Goal: Task Accomplishment & Management: Complete application form

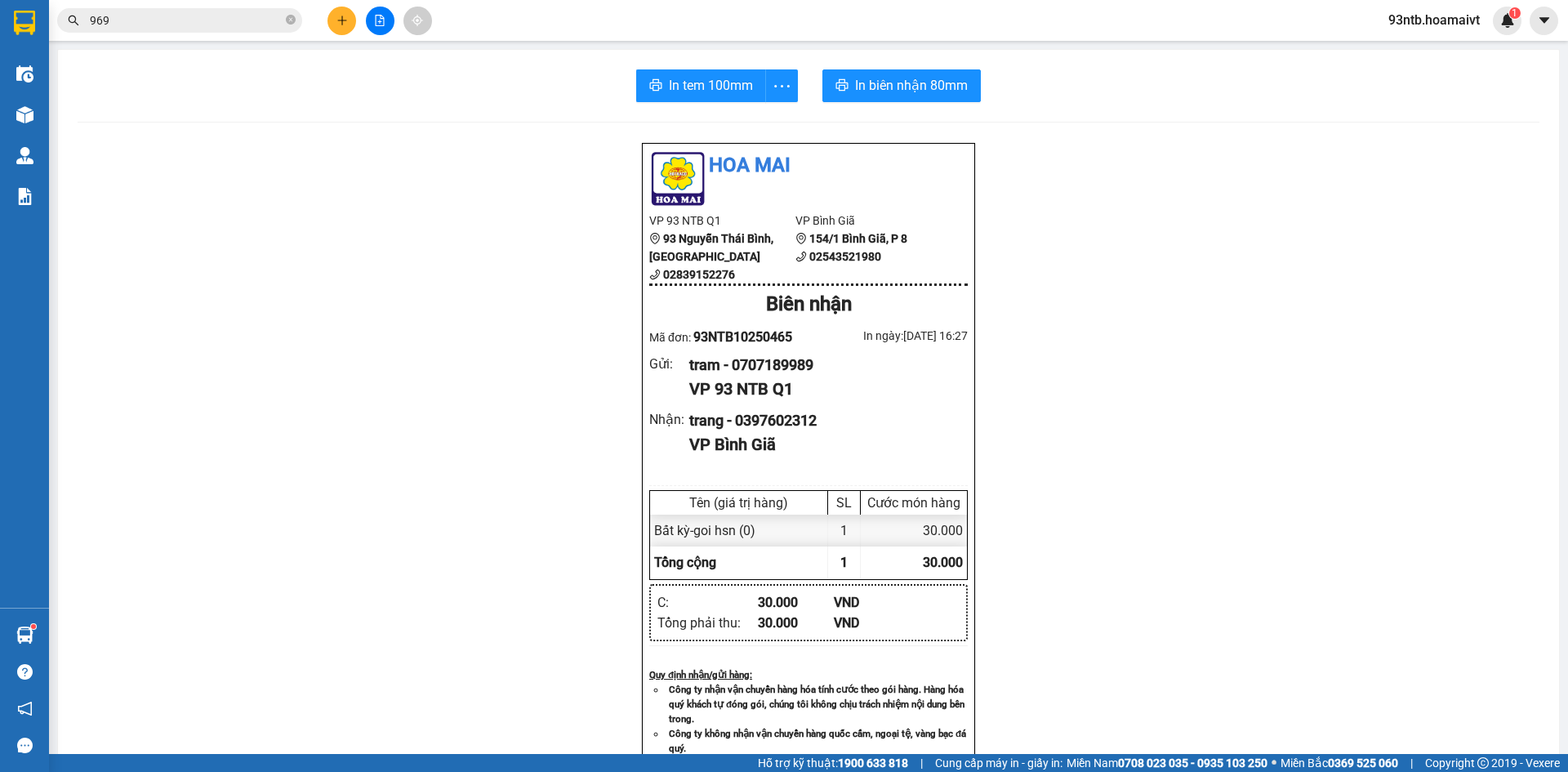
click at [204, 10] on span "969" at bounding box center [180, 19] width 245 height 24
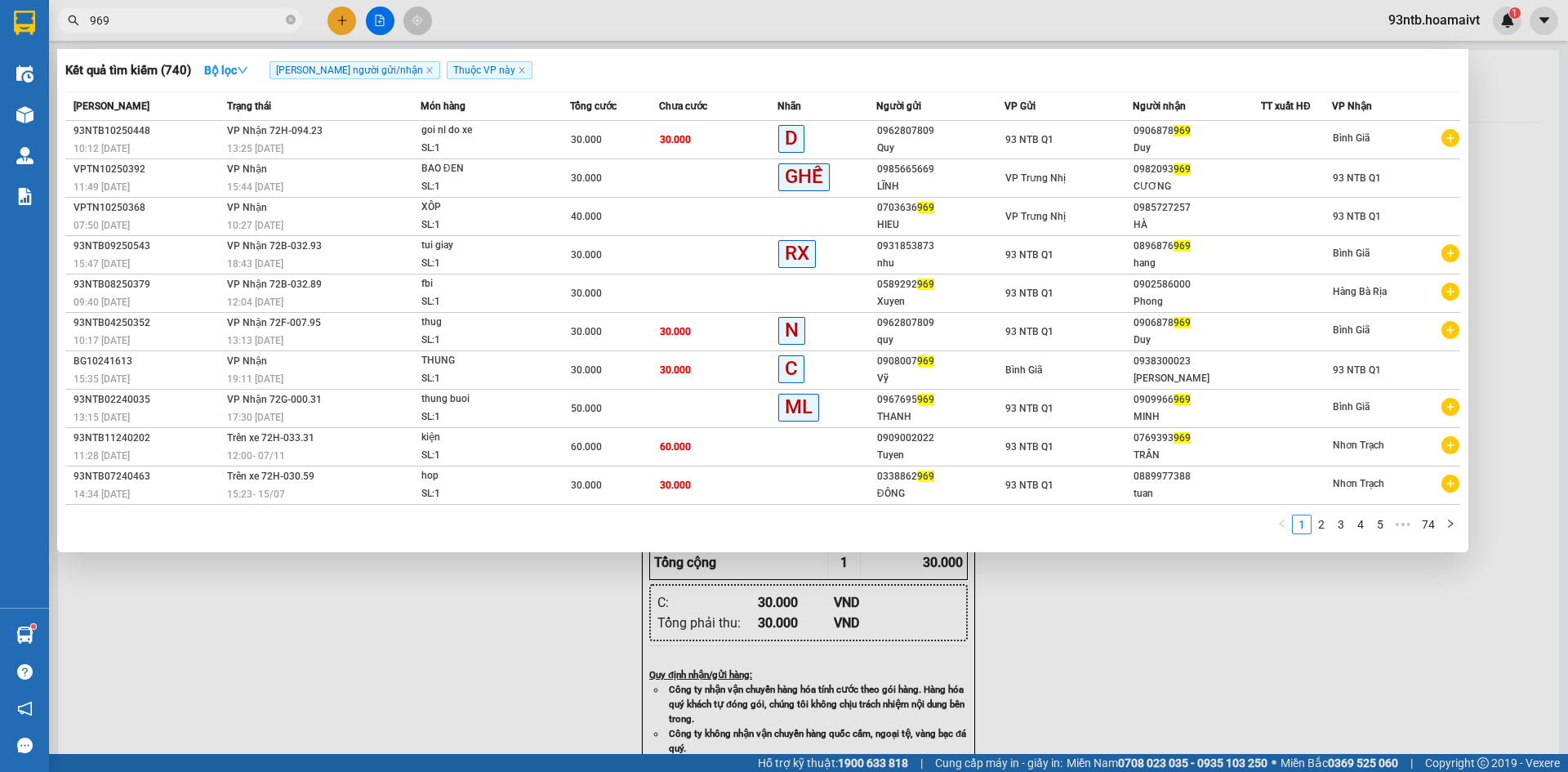
click at [213, 23] on input "969" at bounding box center [186, 20] width 192 height 18
type input "9"
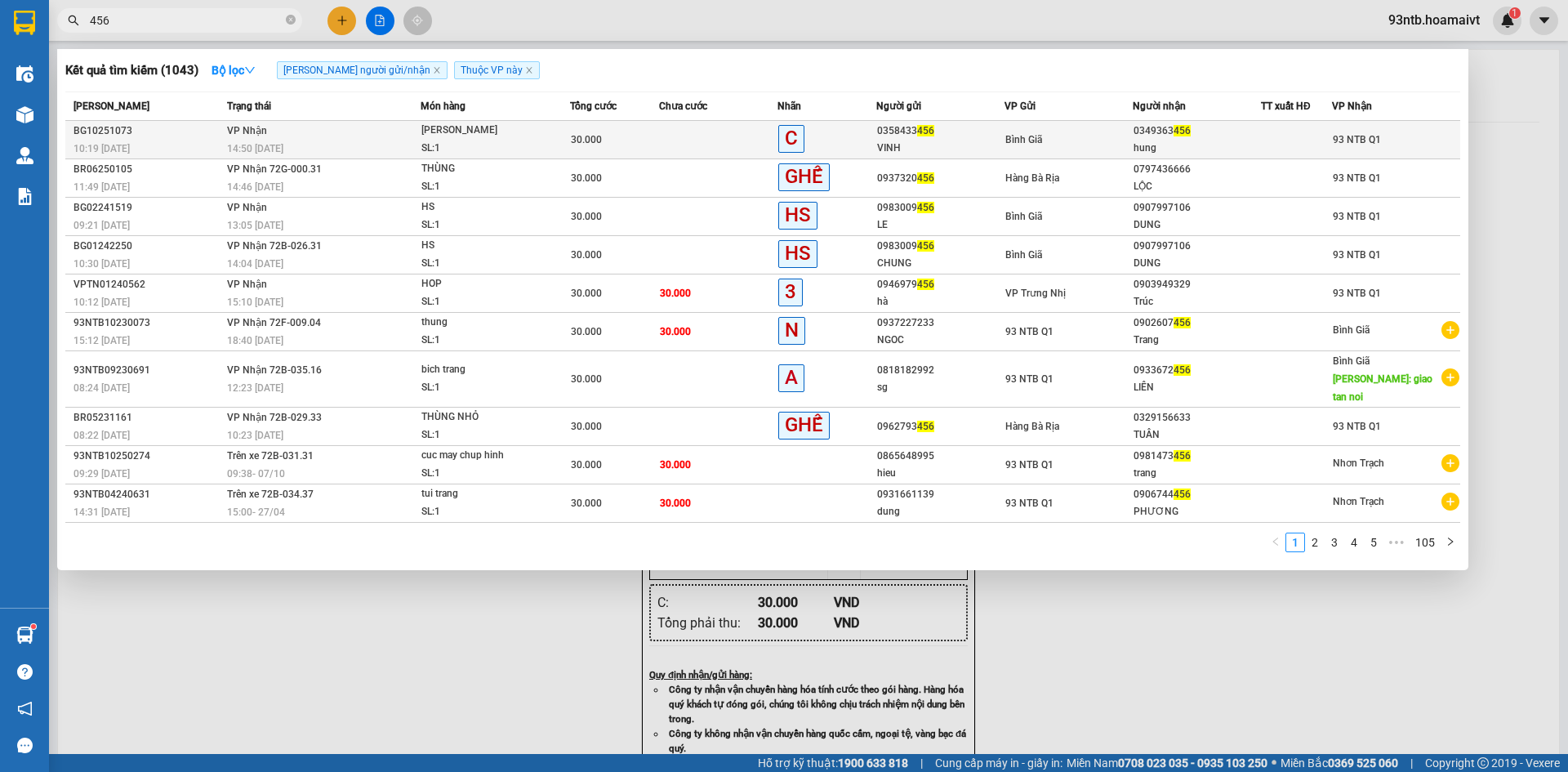
type input "456"
click at [1121, 138] on div "Bình Giã" at bounding box center [1068, 140] width 126 height 18
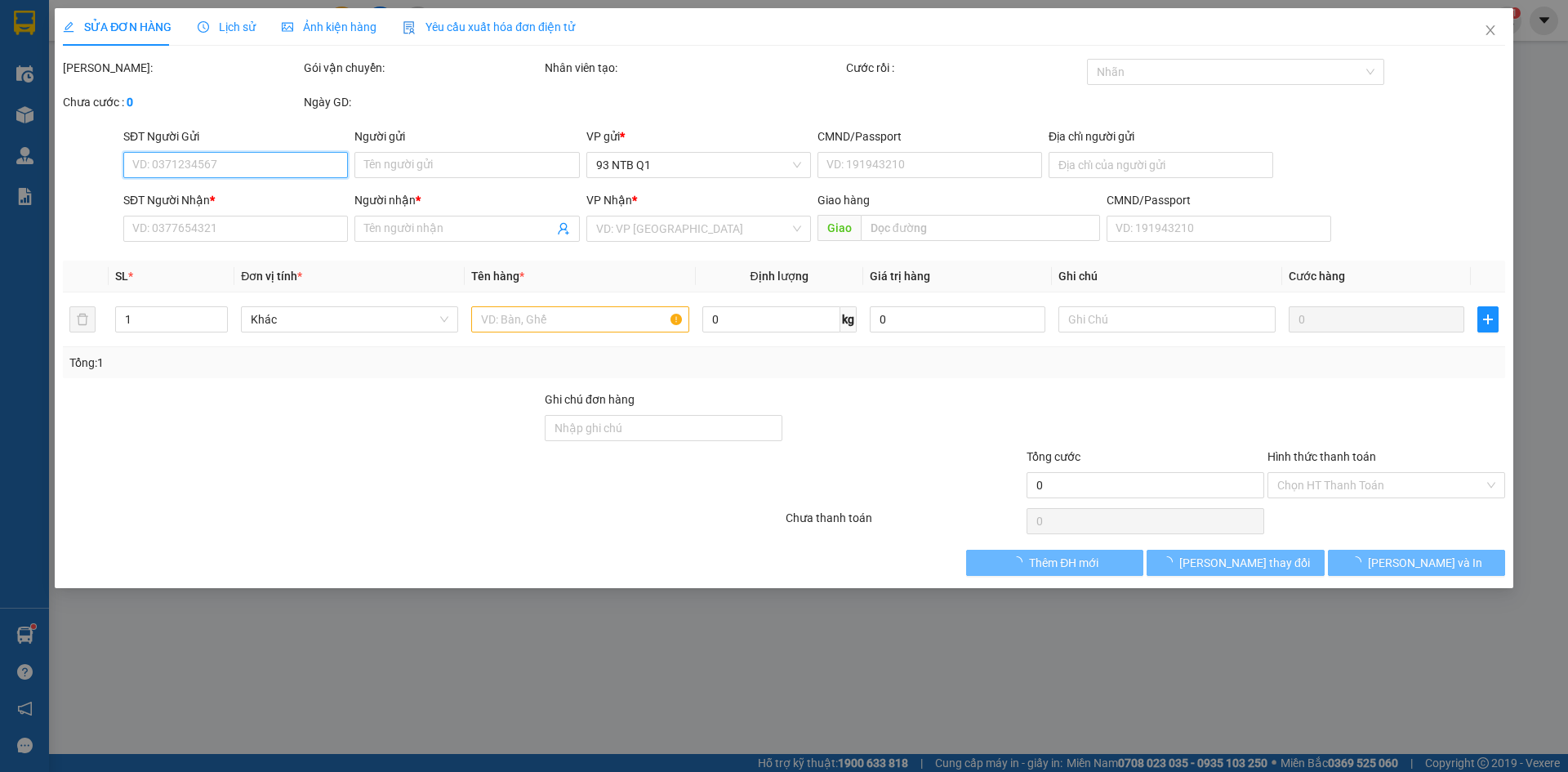
type input "0358433456"
type input "VINH"
type input "0349363456"
type input "hung"
type input "30.000"
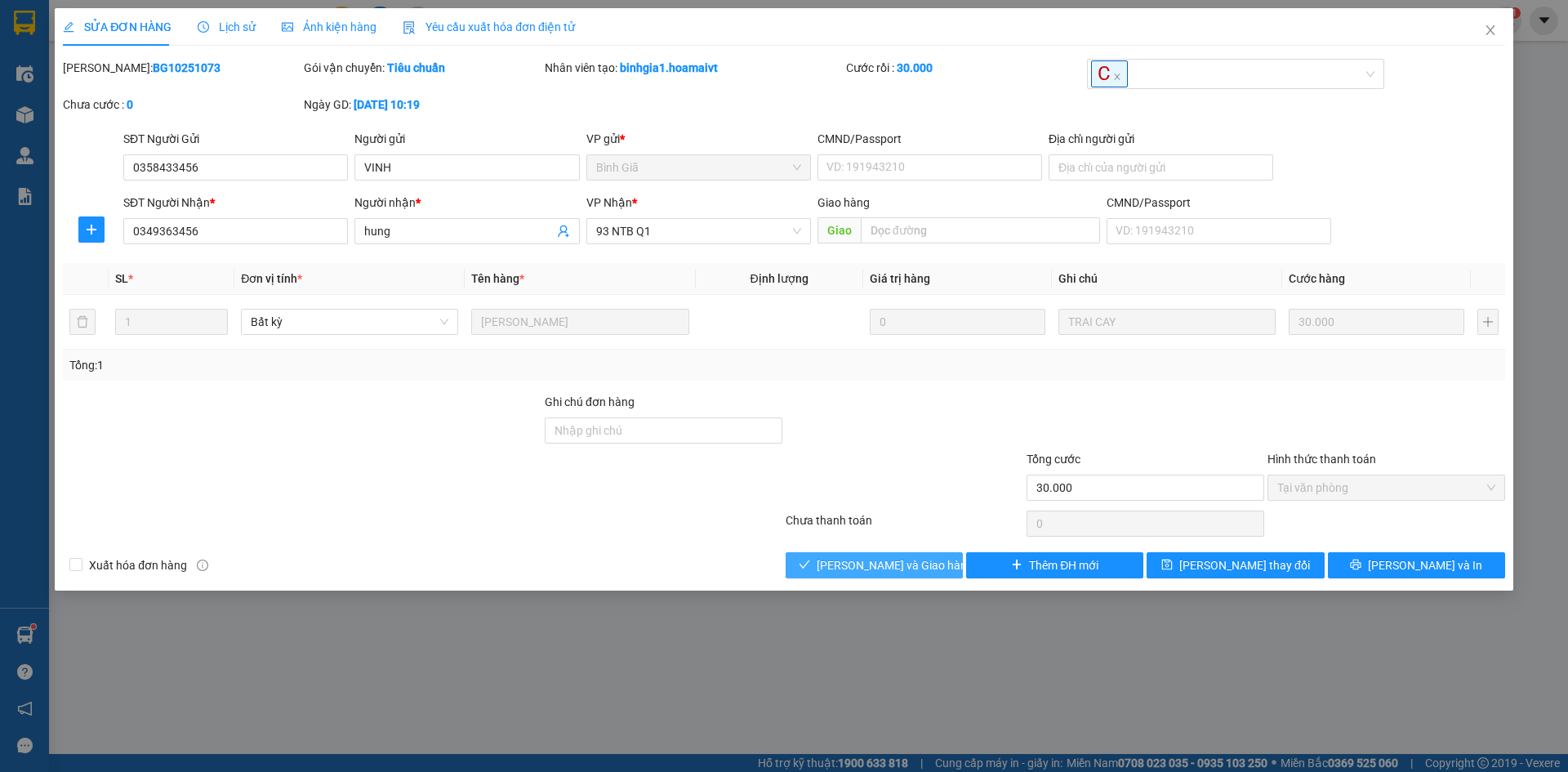
click at [846, 572] on span "[PERSON_NAME] và Giao hàng" at bounding box center [894, 565] width 156 height 18
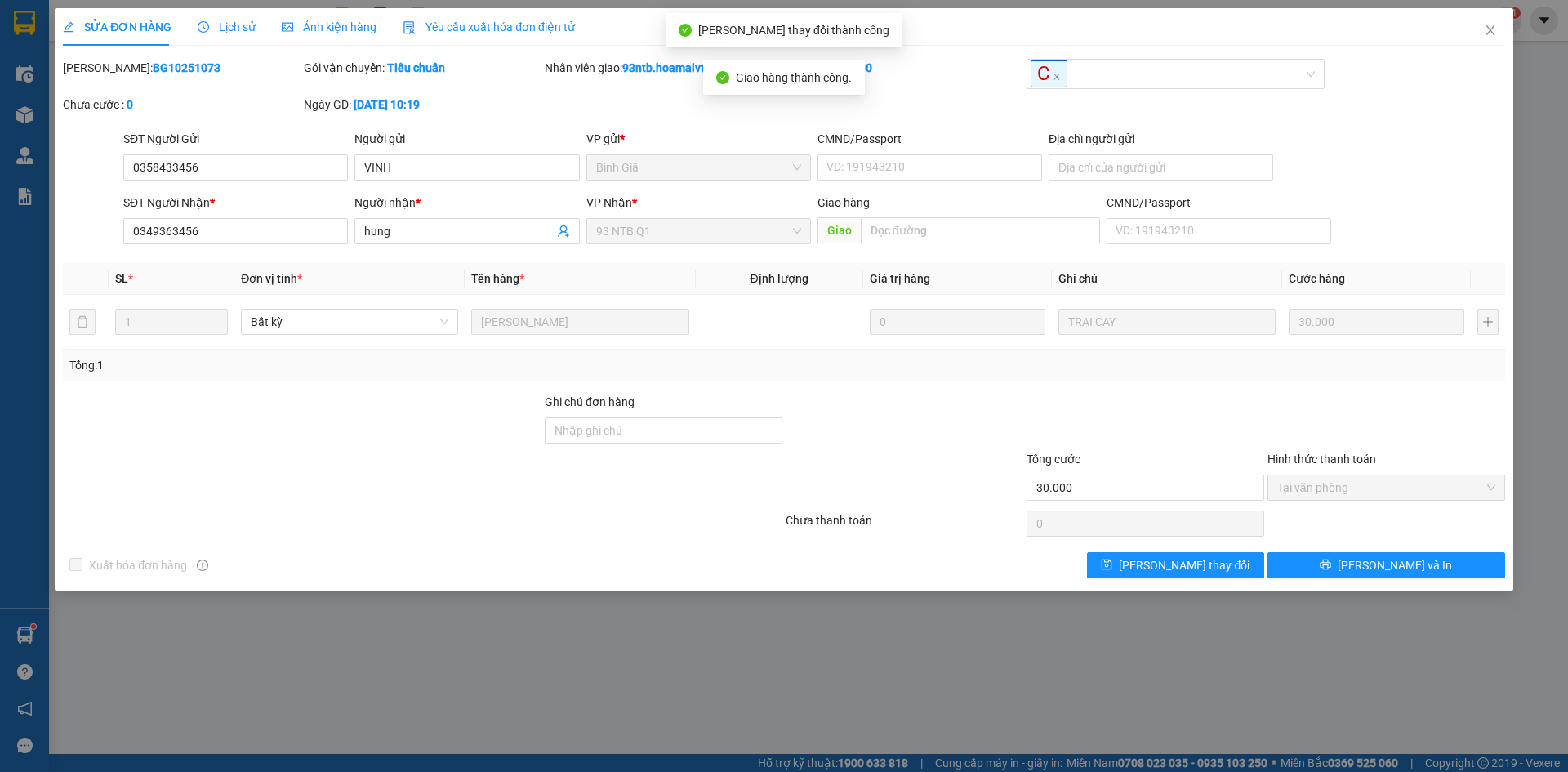
click at [1000, 480] on div at bounding box center [904, 478] width 241 height 57
click at [1187, 382] on div "Total Paid Fee 30.000 Total UnPaid Fee 0 Cash Collection Total Fee Mã ĐH: BG102…" at bounding box center [784, 319] width 1442 height 520
click at [1496, 79] on div "[PERSON_NAME]: BG10251073 Gói vận chuyển: Tiêu chuẩn Nhân viên giao: 93ntb.hoam…" at bounding box center [784, 94] width 1445 height 71
click at [1485, 39] on span "Close" at bounding box center [1489, 30] width 46 height 46
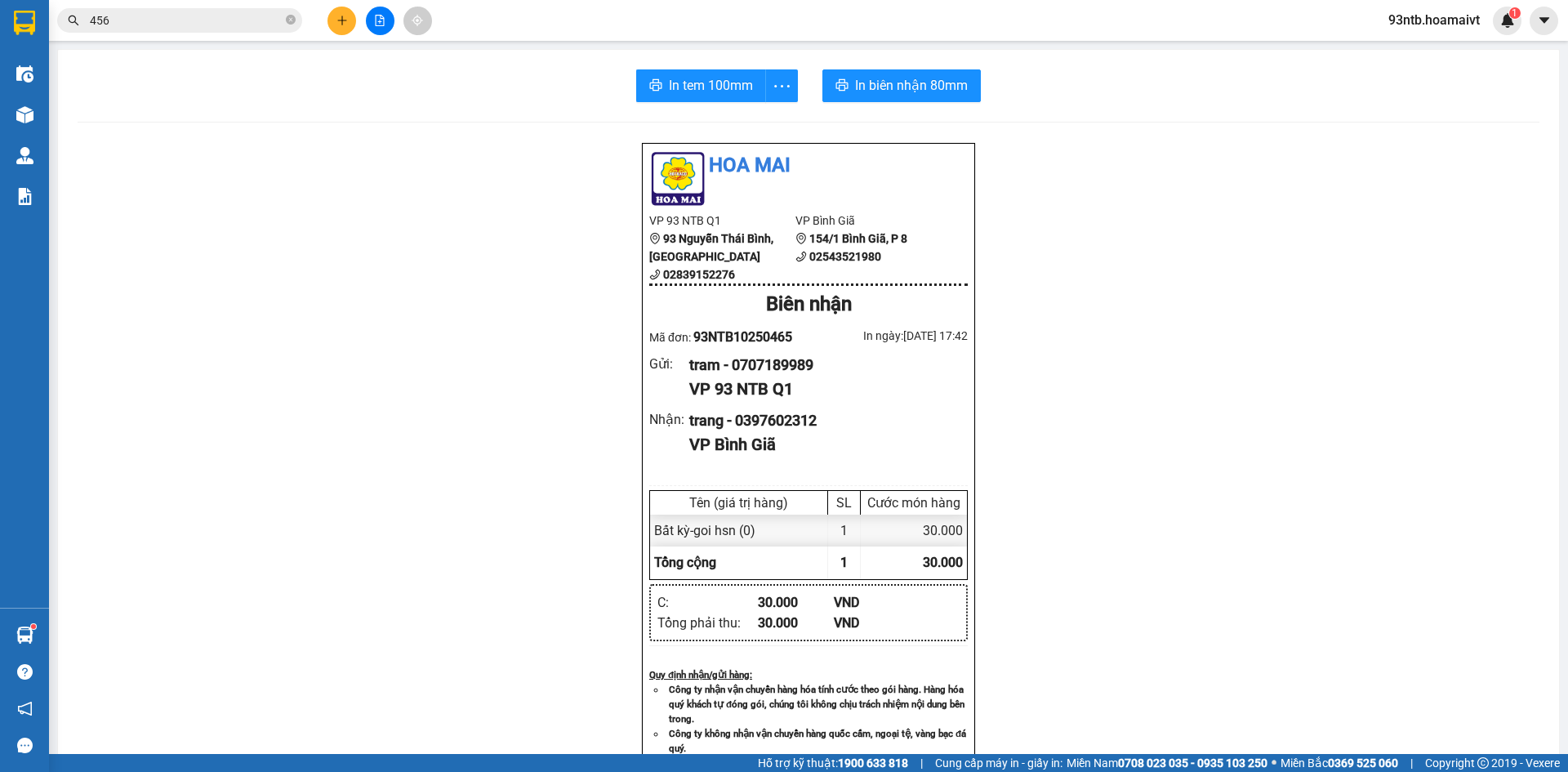
click at [1261, 156] on div "Hoa Mai VP 93 NTB Q1 93 Nguyễn Thái Bình, Quận 1 02839152276 VP Bình Giã 1…" at bounding box center [808, 669] width 1461 height 1055
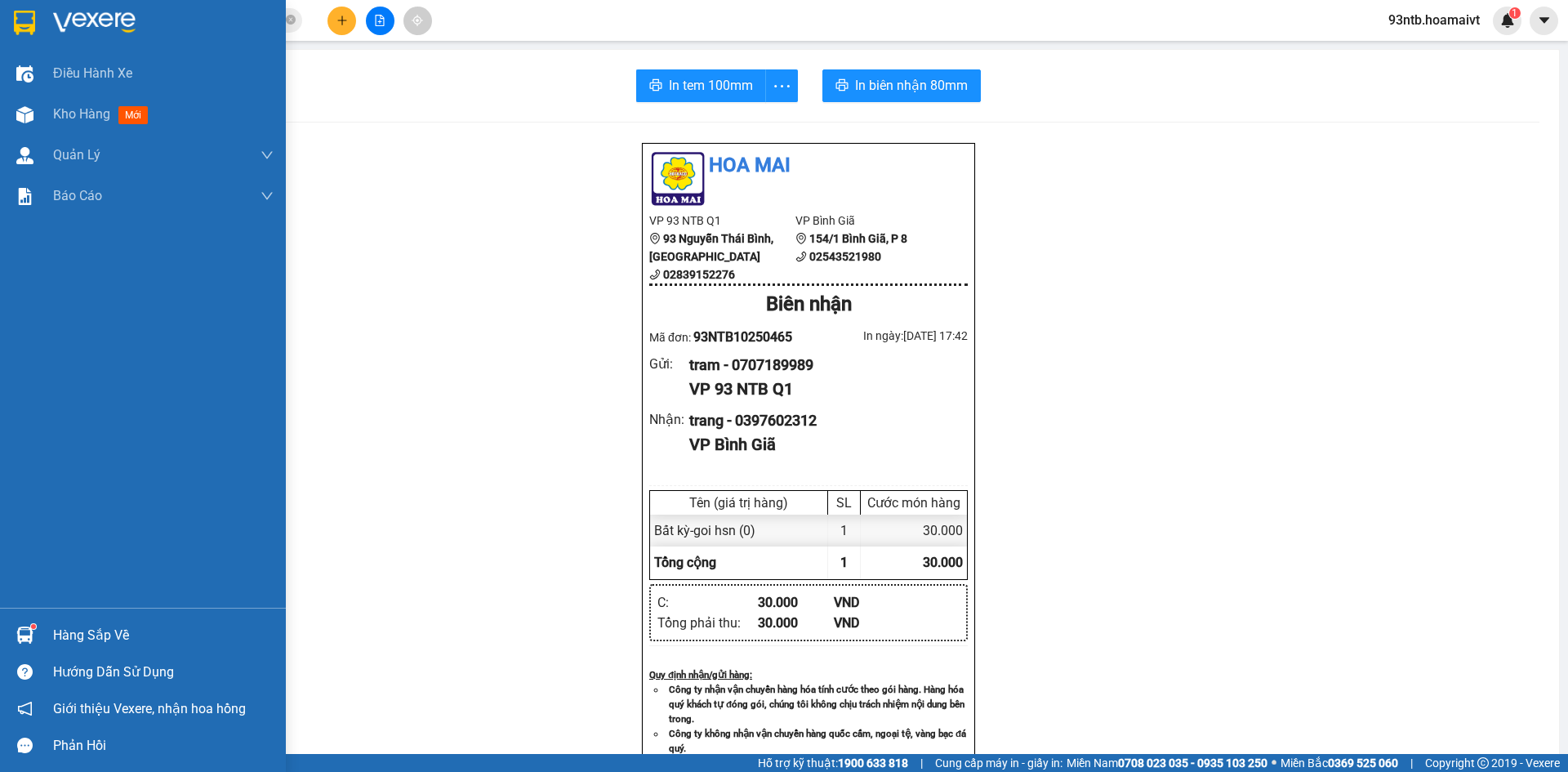
click at [79, 618] on div "Hàng sắp về" at bounding box center [143, 635] width 285 height 37
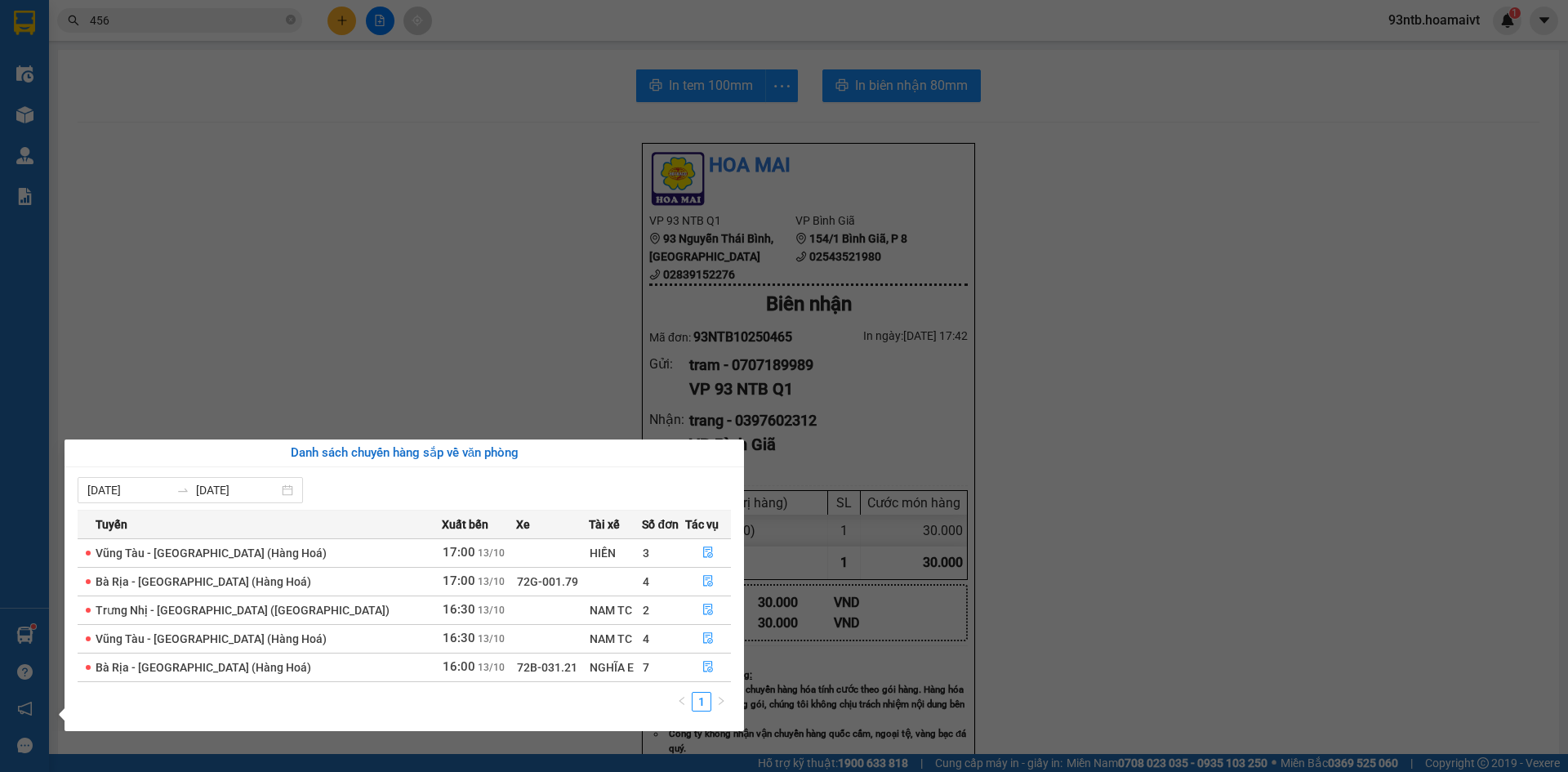
click at [469, 206] on section "Kết quả tìm kiếm ( 1043 ) Bộ lọc Tìm người gửi/nhận Thuộc VP này Mã ĐH Trạng th…" at bounding box center [784, 386] width 1568 height 772
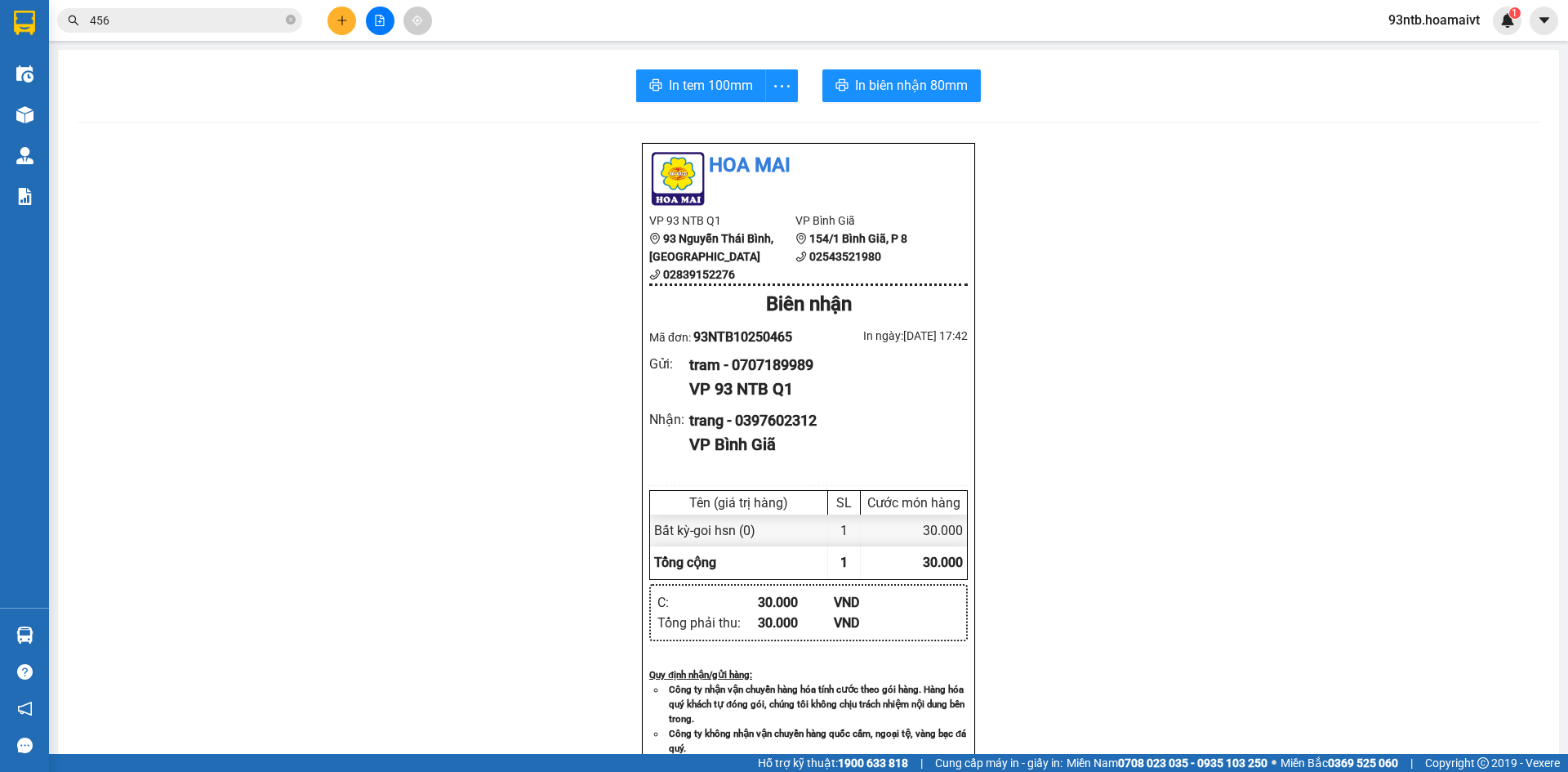
click at [177, 1] on div "Kết quả tìm kiếm ( 1043 ) Bộ lọc Tìm người gửi/nhận Thuộc VP này Mã ĐH Trạng th…" at bounding box center [784, 20] width 1568 height 41
click at [192, 17] on input "456" at bounding box center [186, 20] width 192 height 18
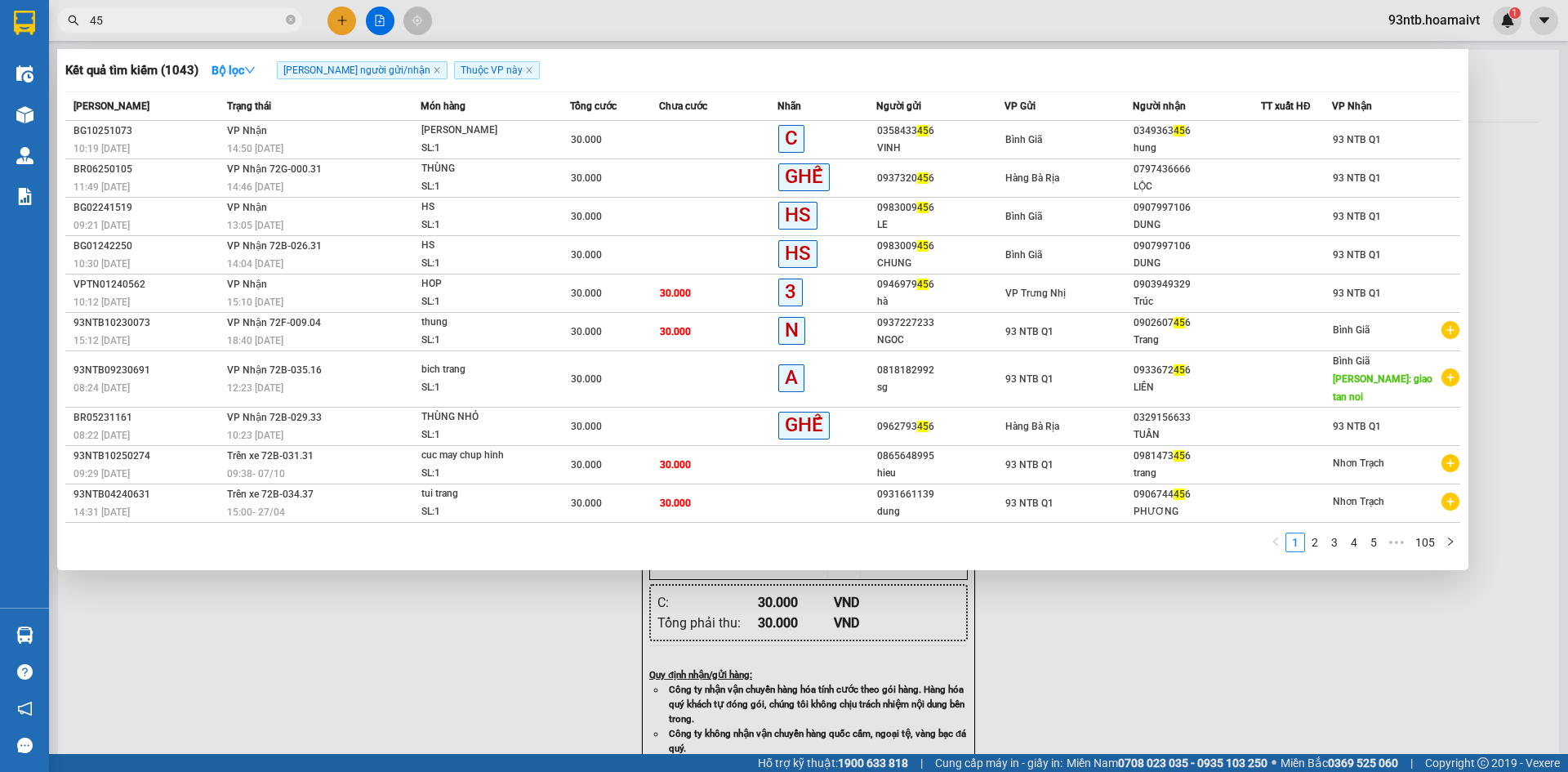
type input "4"
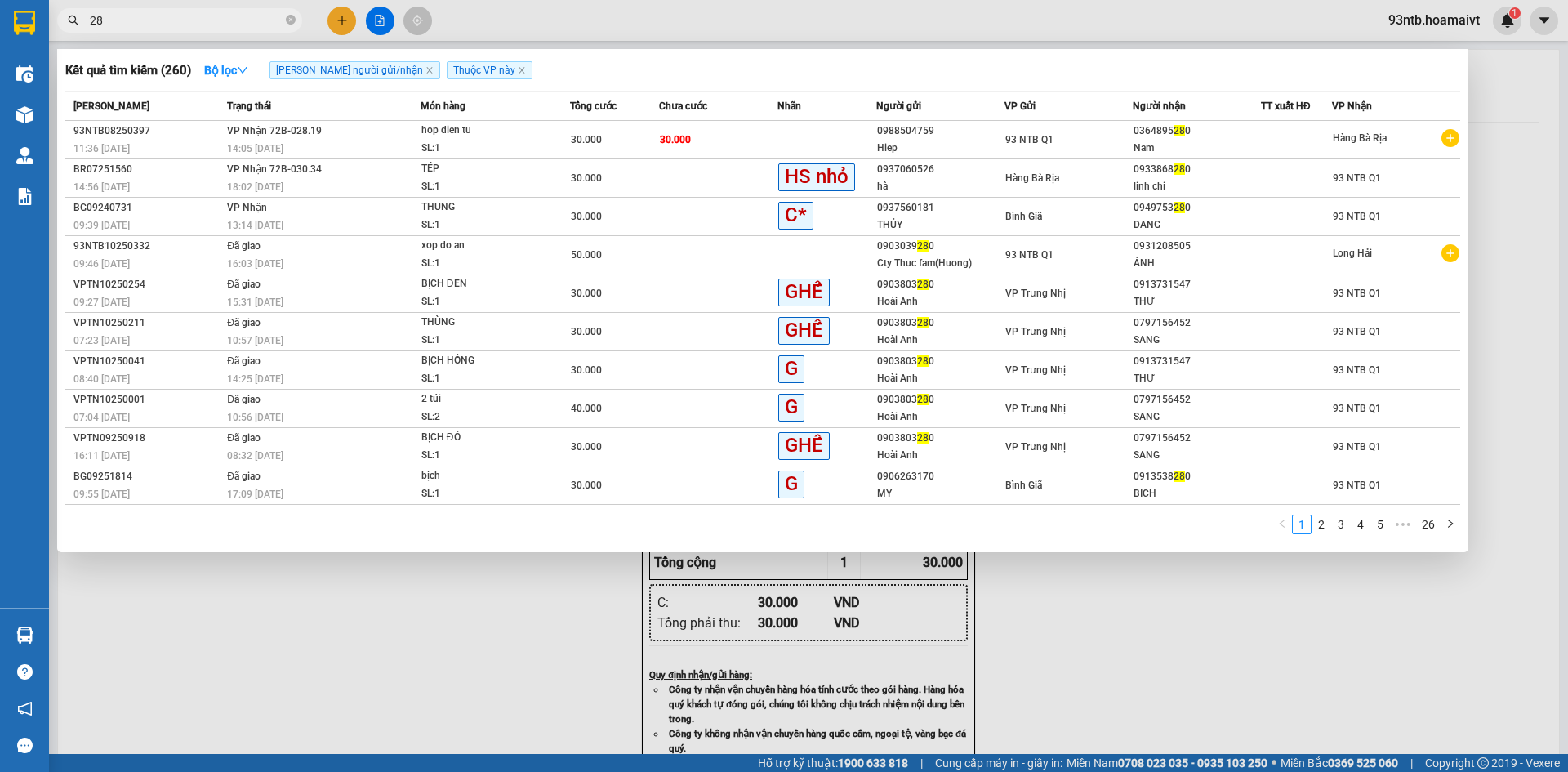
type input "2"
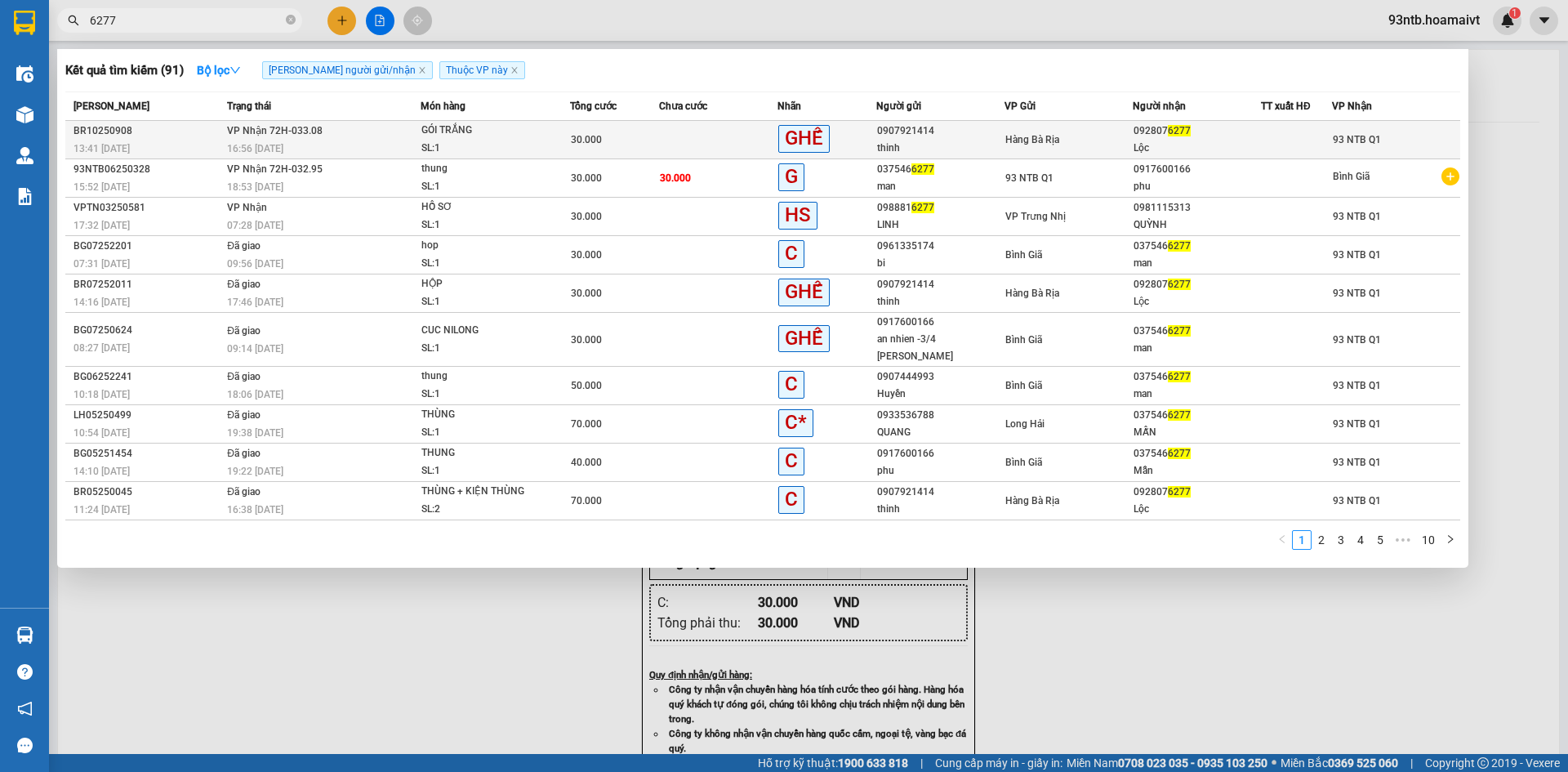
type input "6277"
click at [1190, 133] on div "092807 6277" at bounding box center [1196, 131] width 126 height 17
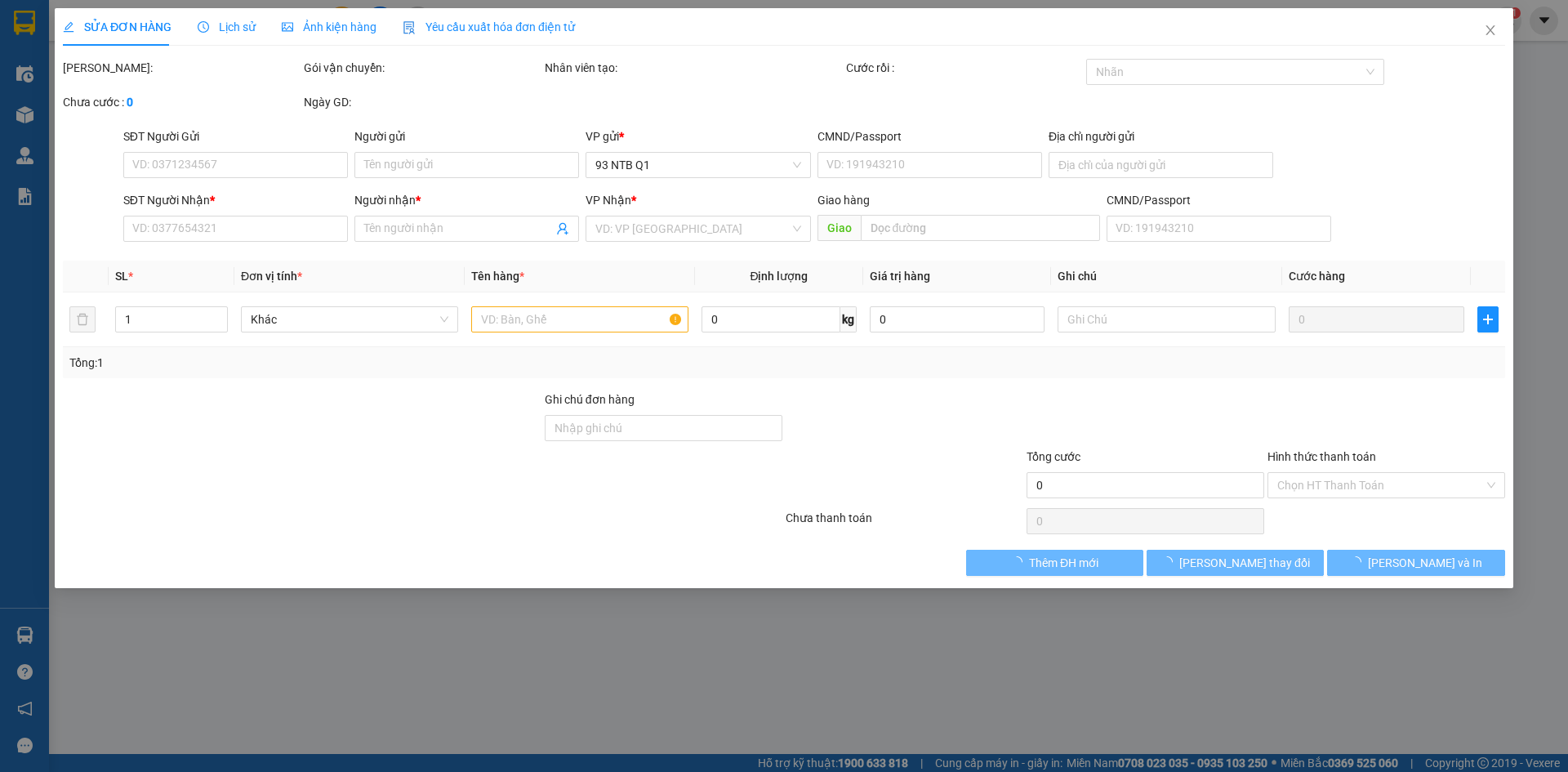
type input "0907921414"
type input "thinh"
type input "077087001793"
type input "0928076277"
type input "Lộc"
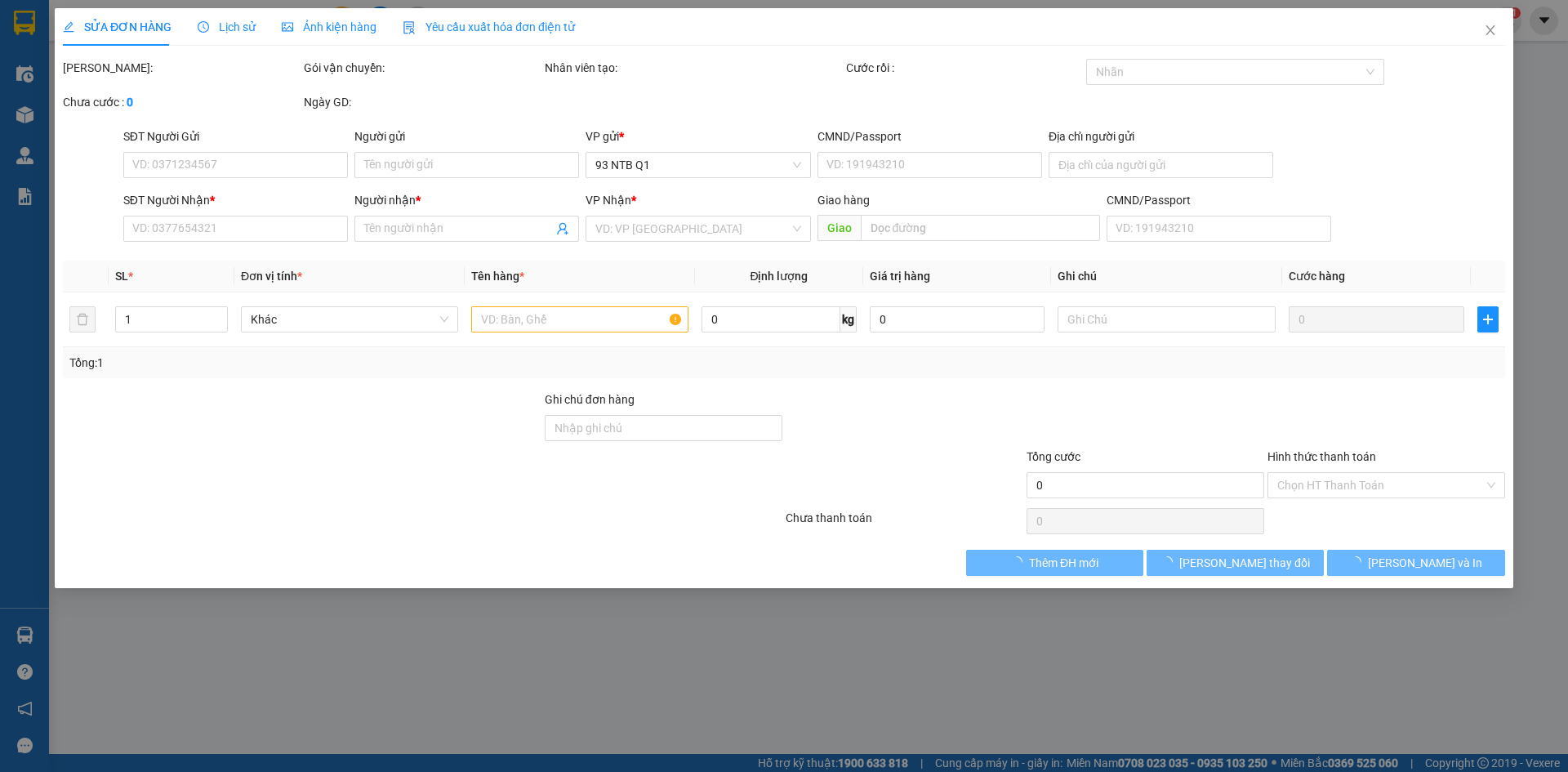
type input "30.000"
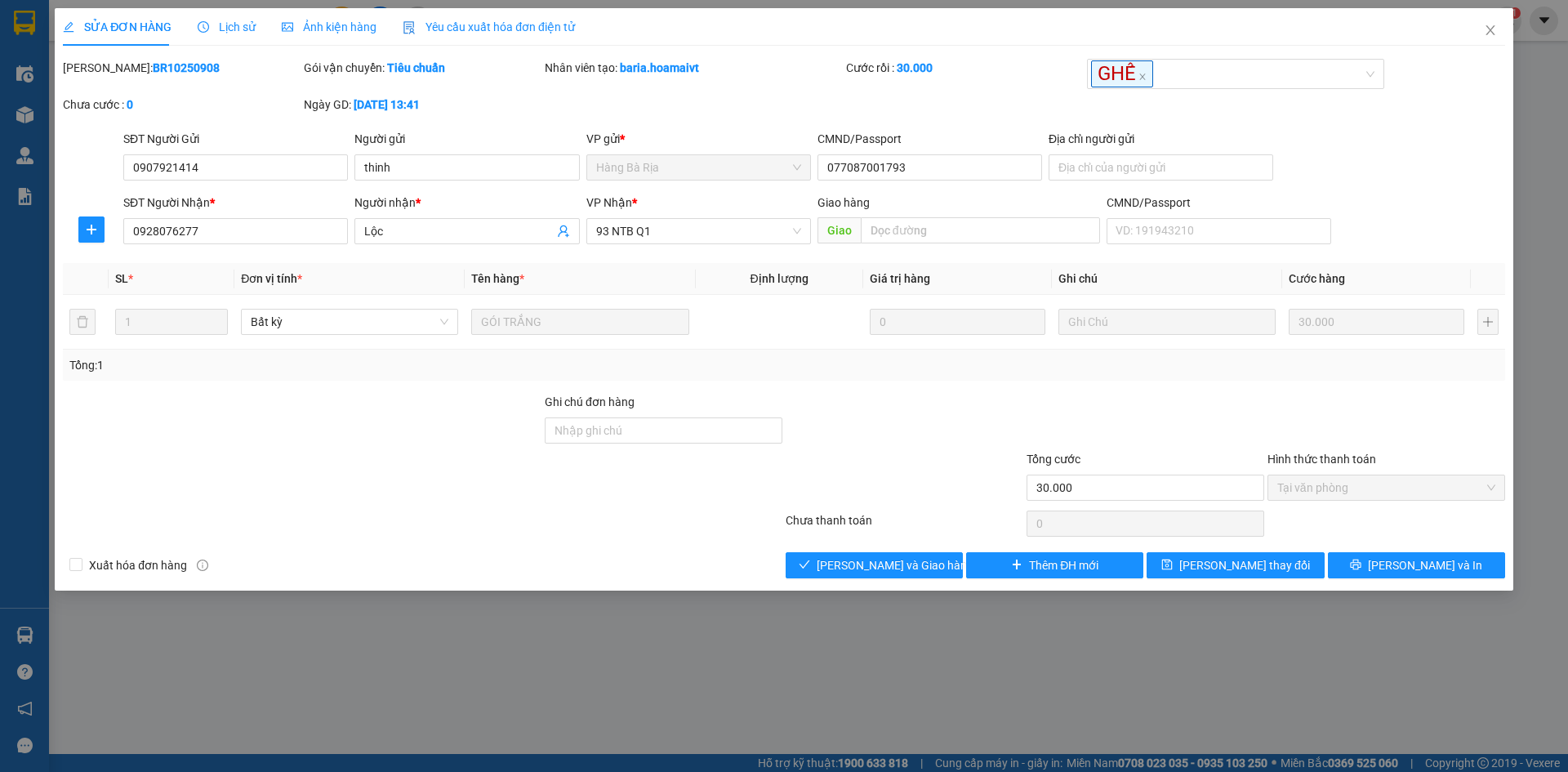
click at [968, 488] on div at bounding box center [904, 478] width 241 height 57
click at [738, 523] on div at bounding box center [422, 523] width 722 height 33
click at [881, 562] on span "[PERSON_NAME] và Giao hàng" at bounding box center [894, 565] width 156 height 18
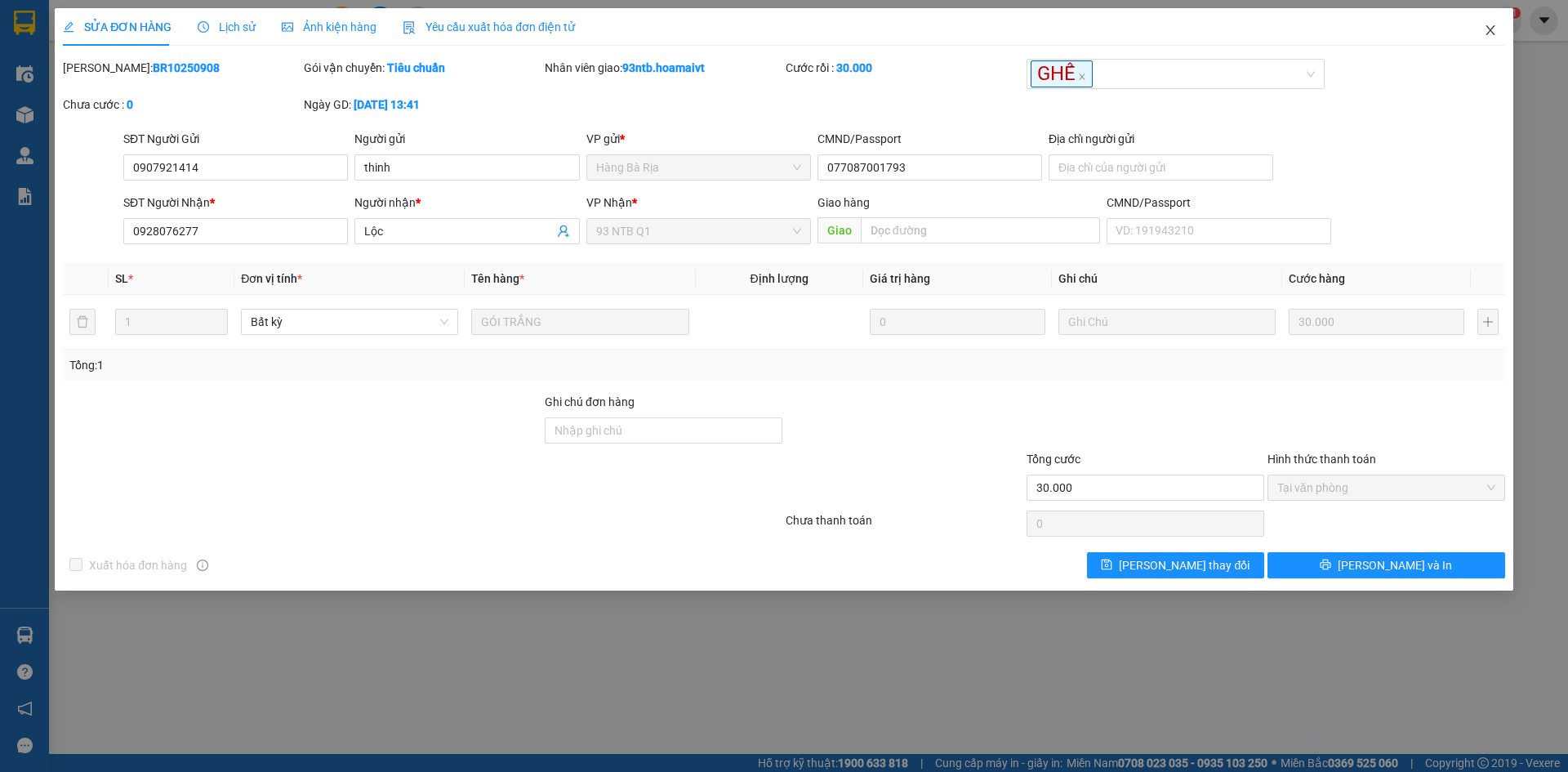
click at [1488, 28] on icon "close" at bounding box center [1489, 29] width 13 height 13
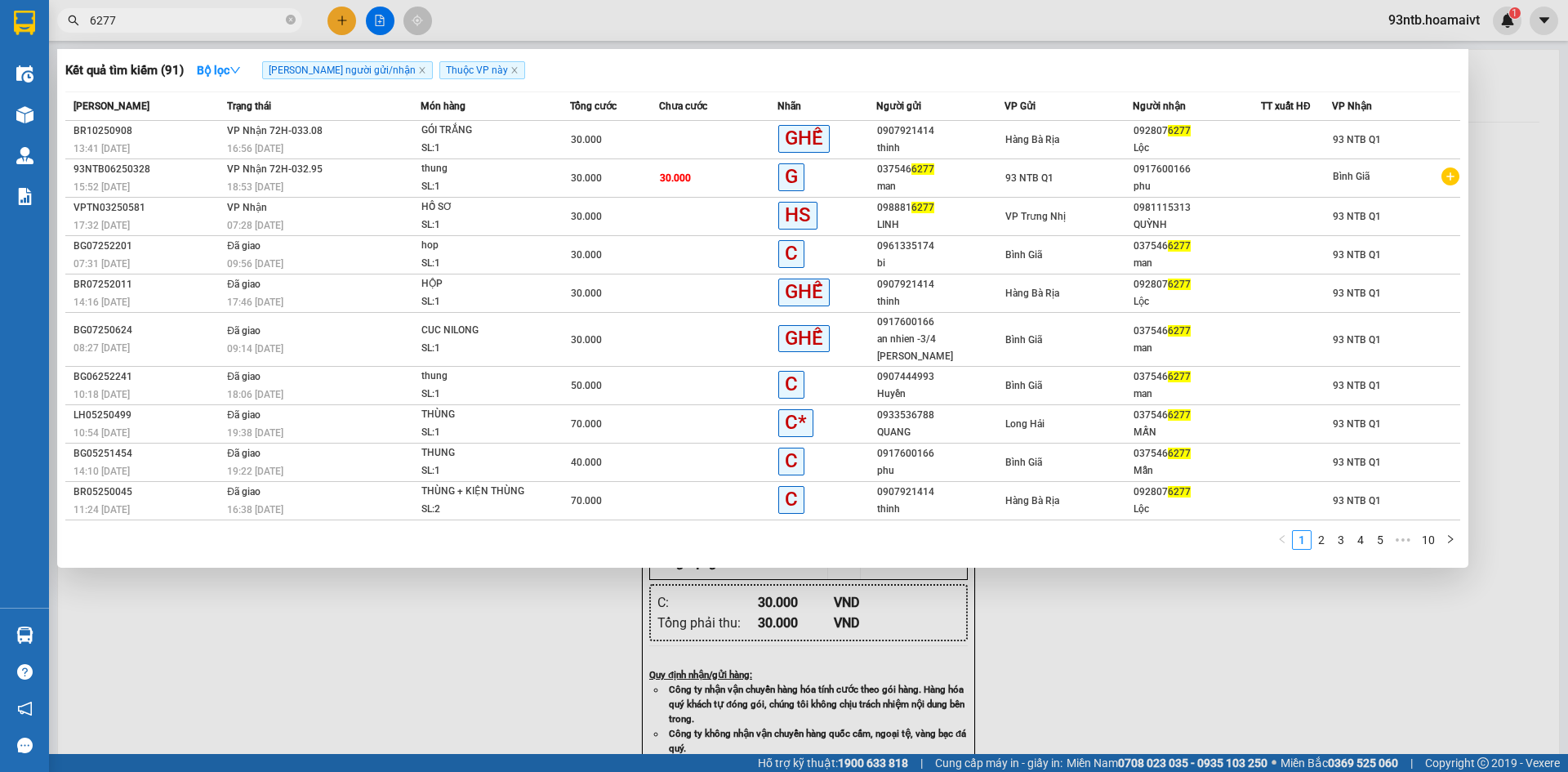
click at [191, 17] on input "6277" at bounding box center [186, 20] width 192 height 18
type input "6"
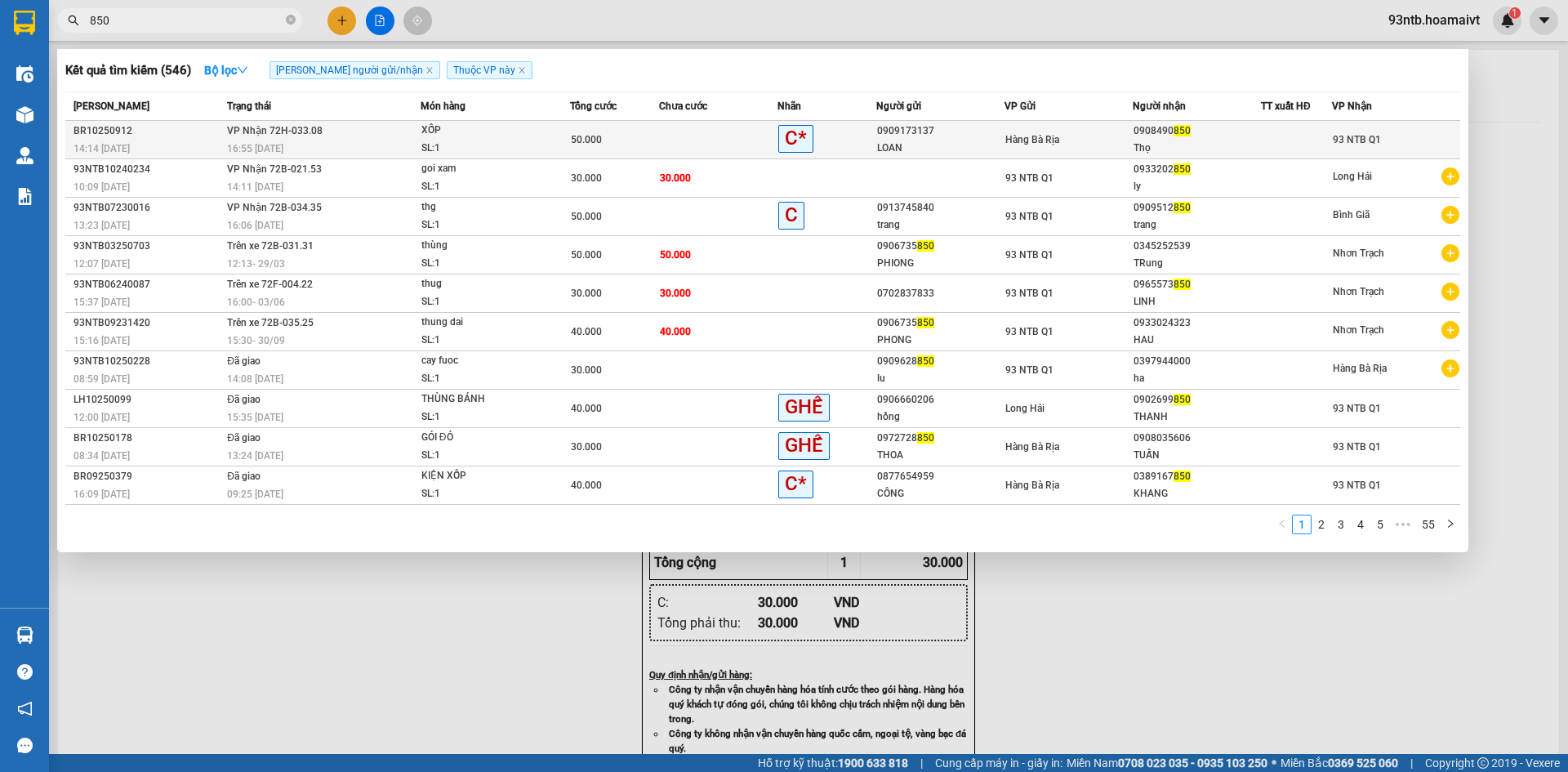
type input "850"
click at [1239, 141] on div "Thọ" at bounding box center [1196, 149] width 126 height 17
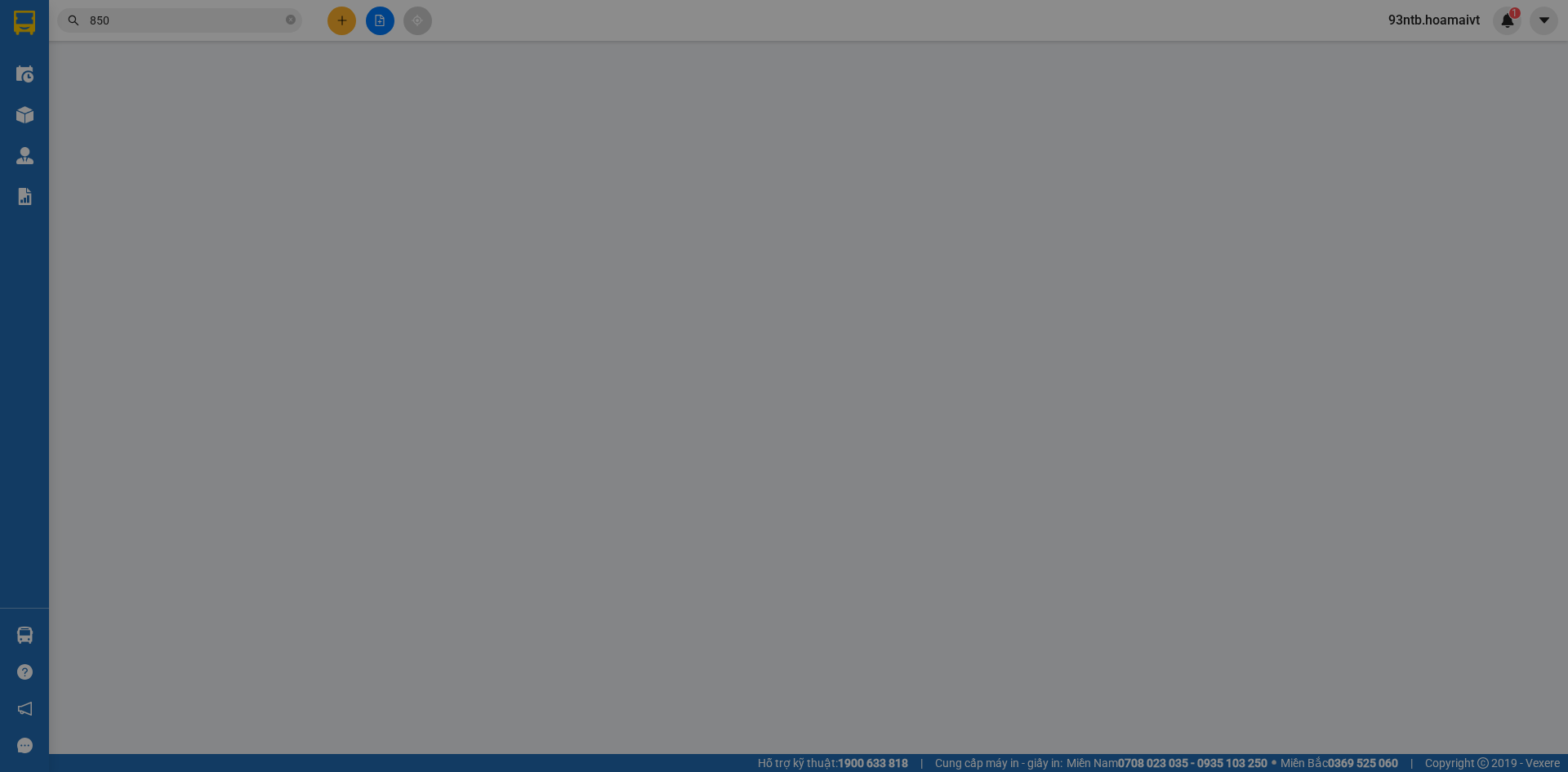
type input "0909173137"
type input "LOAN"
type input "07717202094"
type input "0908490850"
type input "Thọ"
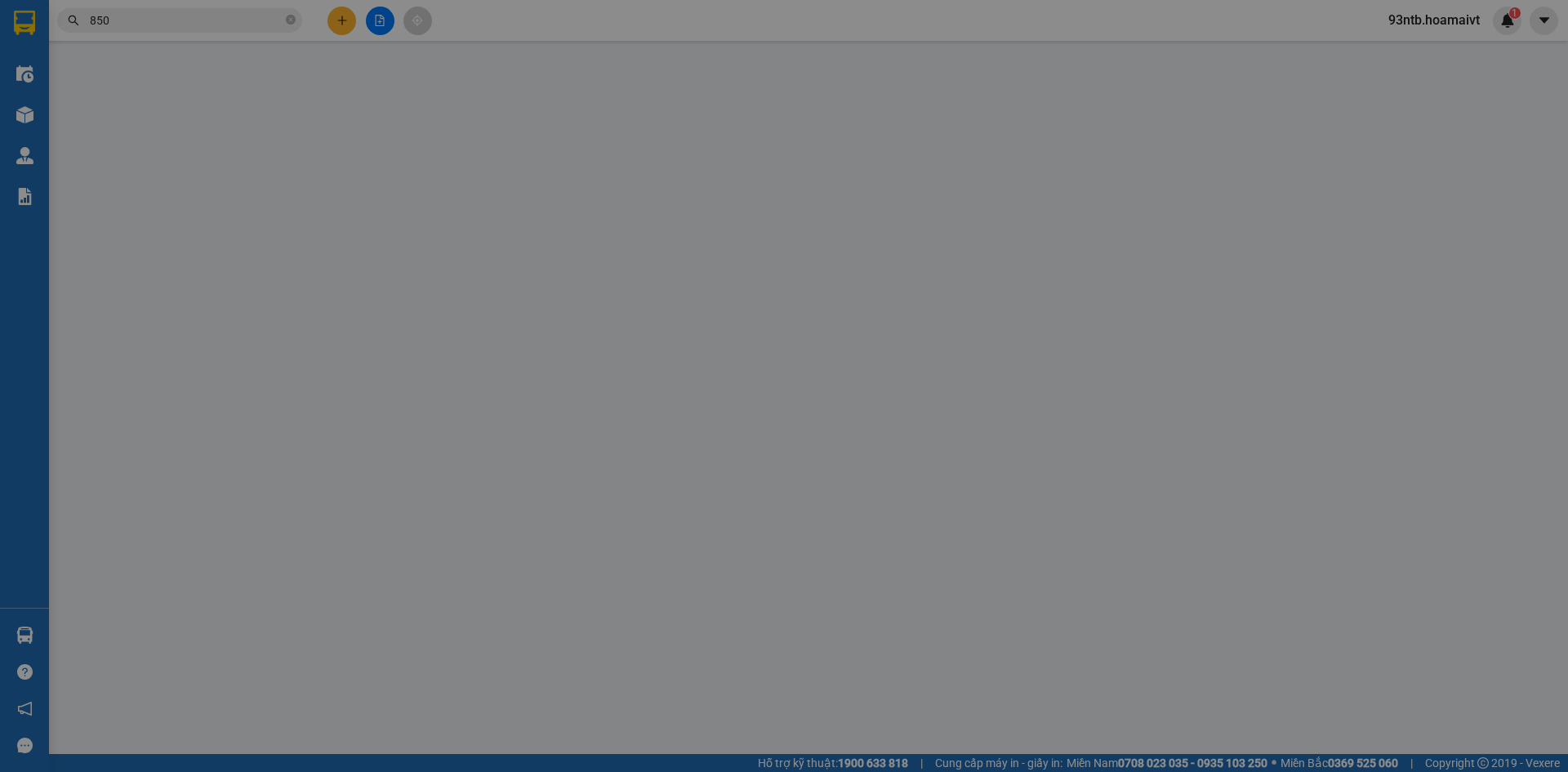
type input "50.000"
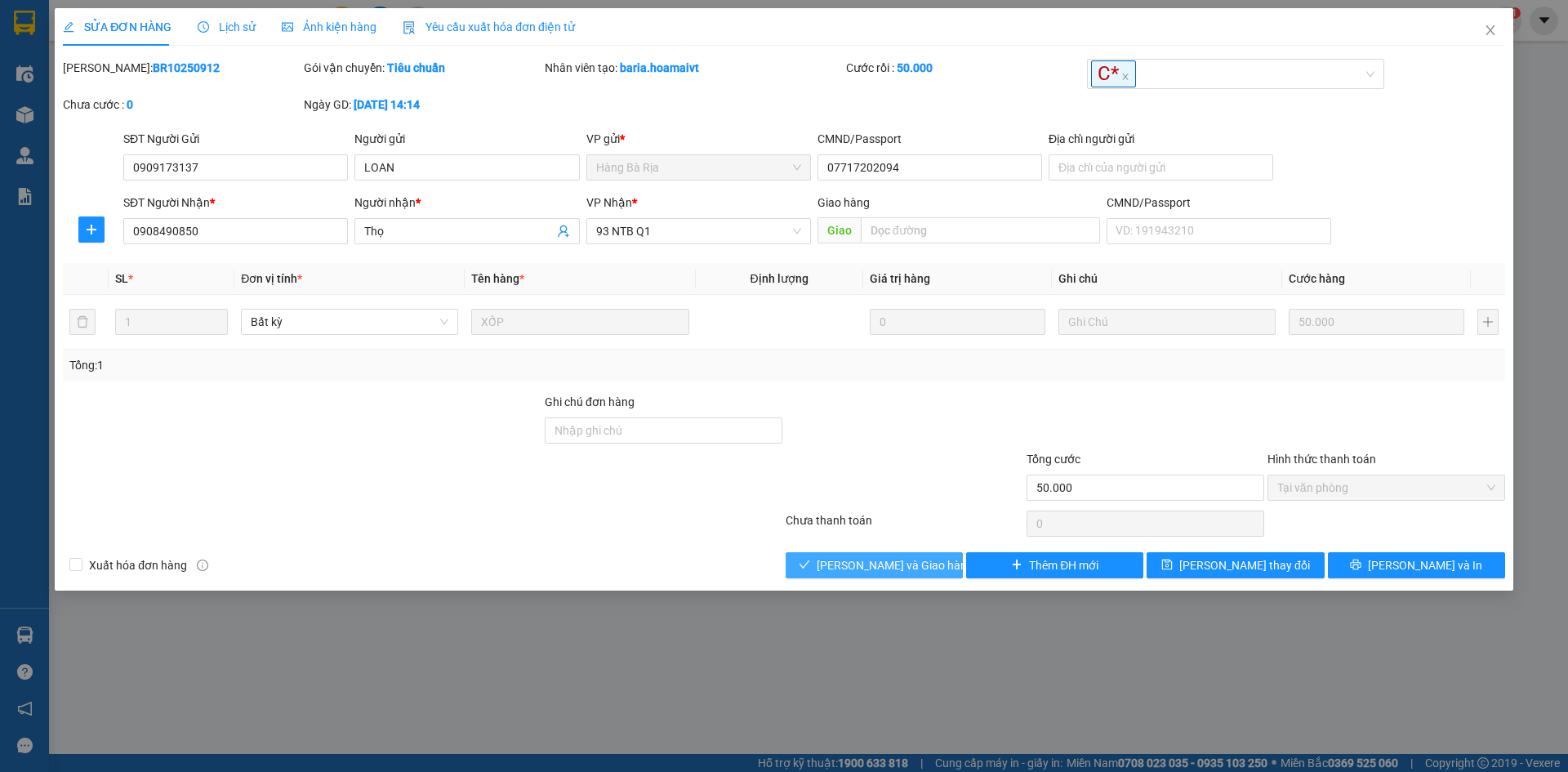
click at [889, 563] on span "[PERSON_NAME] và Giao hàng" at bounding box center [894, 565] width 156 height 18
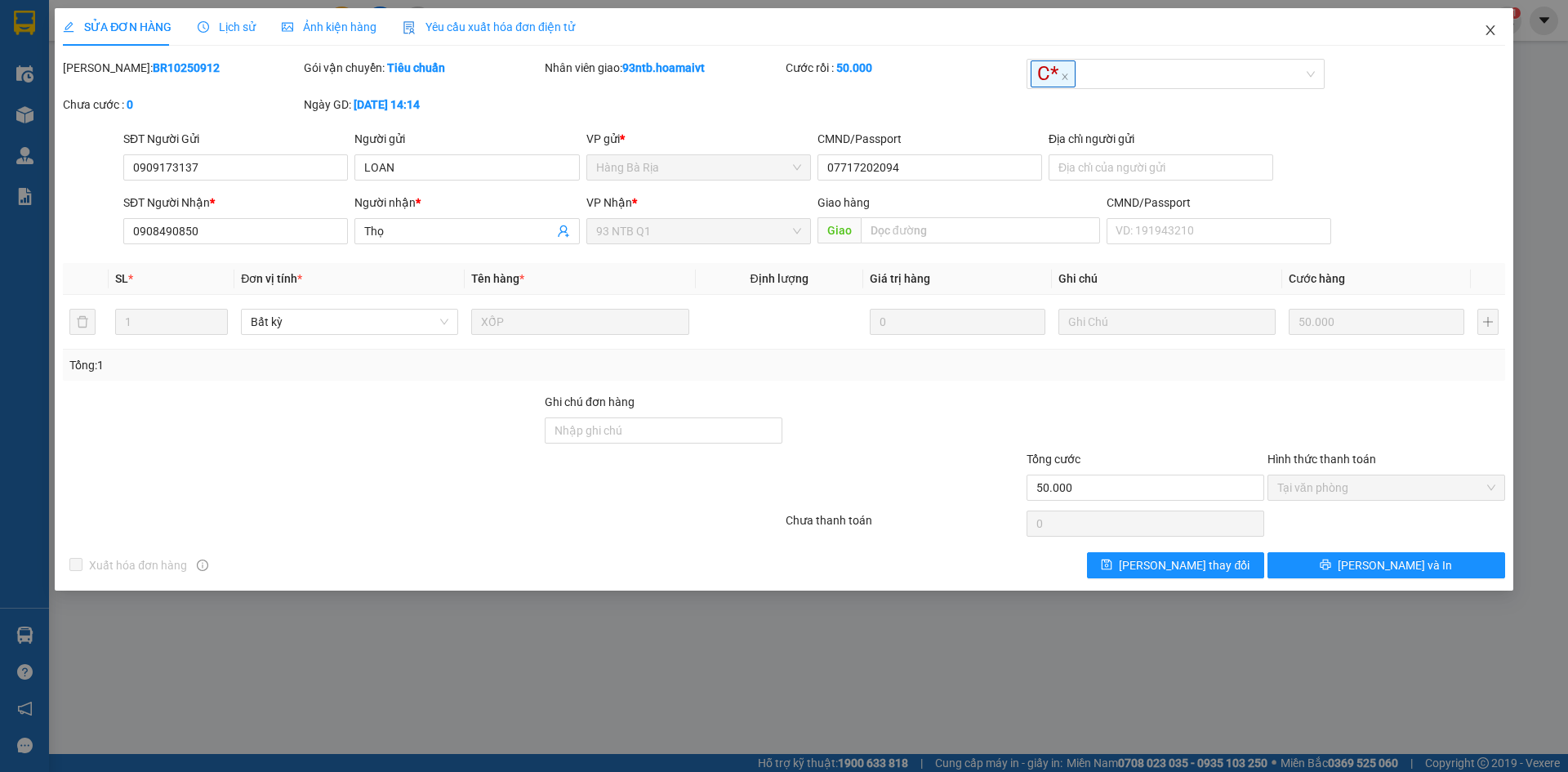
click at [1484, 30] on icon "close" at bounding box center [1489, 29] width 13 height 13
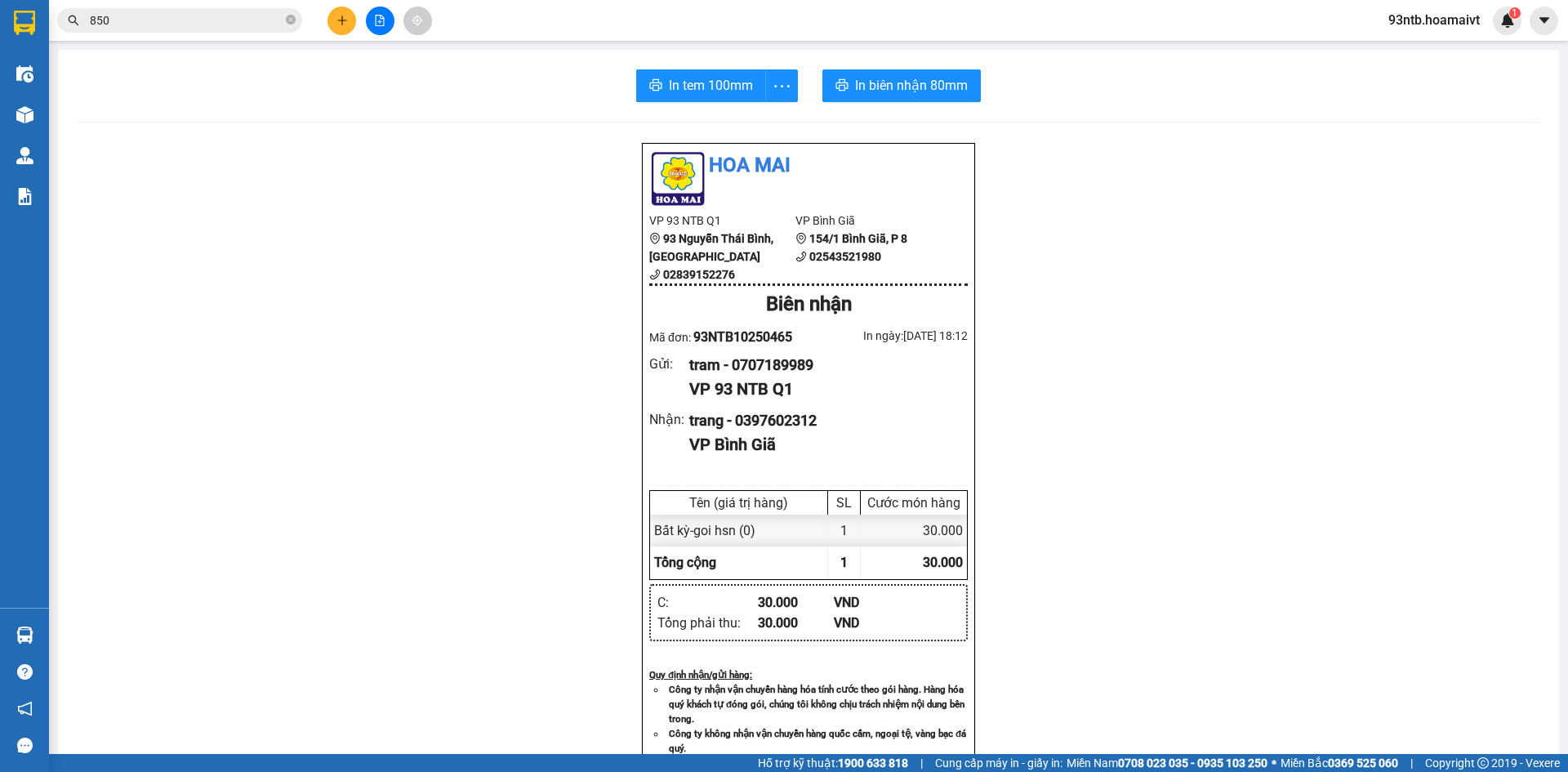
click at [187, 23] on input "850" at bounding box center [186, 20] width 192 height 18
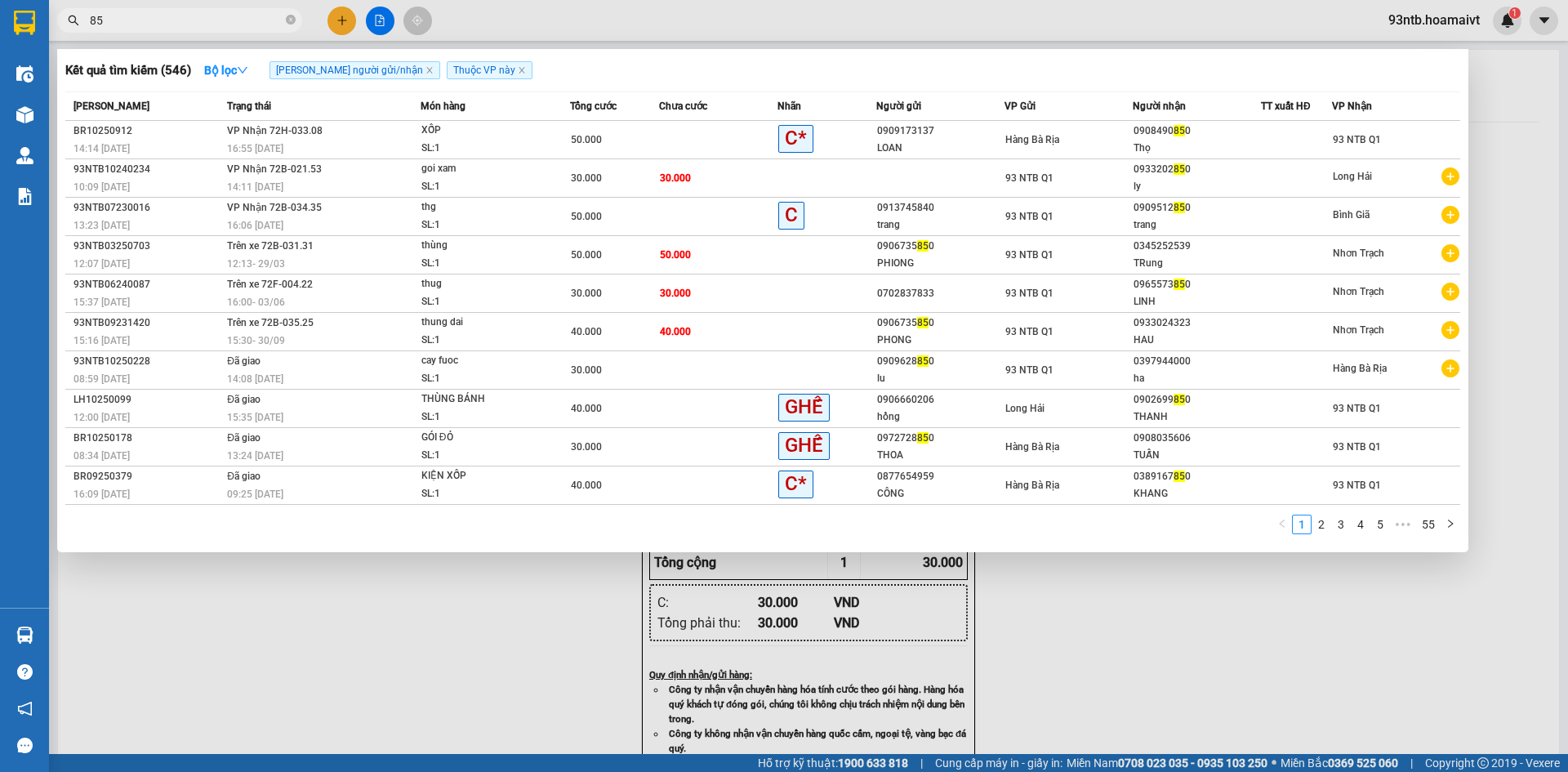
type input "8"
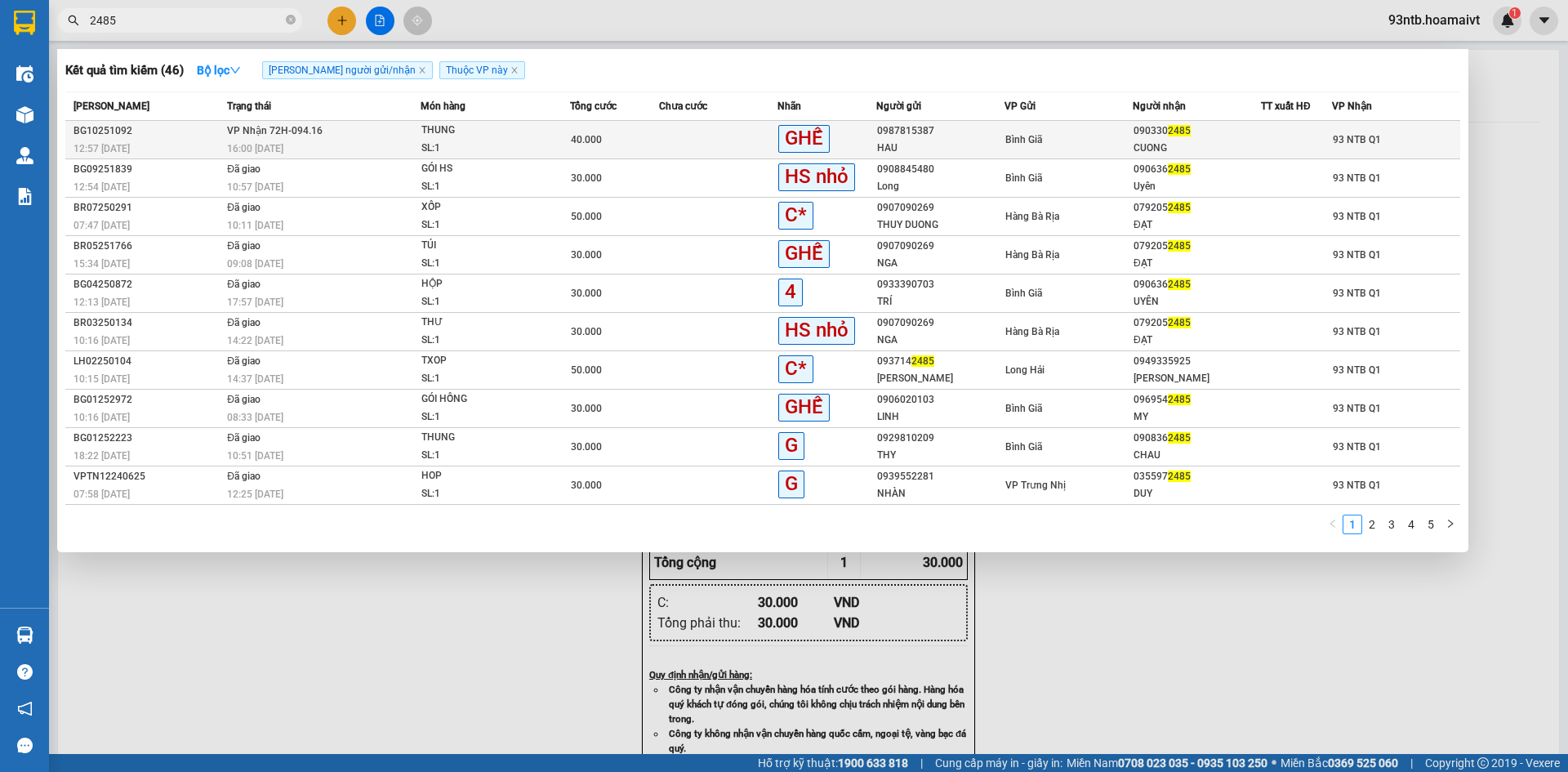
type input "2485"
click at [372, 132] on td "VP Nhận 72H-094.16 16:00 [DATE]" at bounding box center [322, 140] width 198 height 39
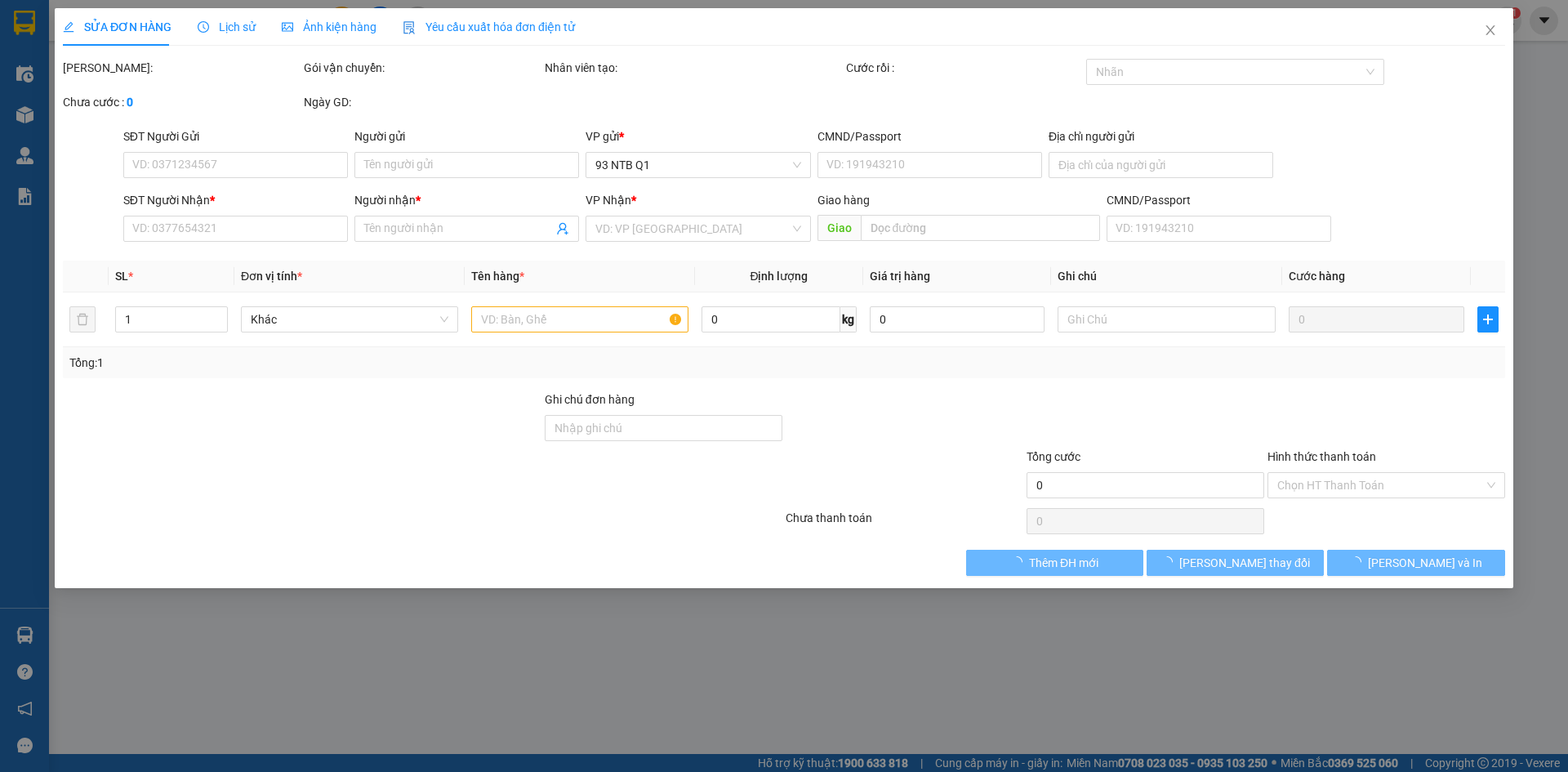
type input "0987815387"
type input "HAU"
type input "0903302485"
type input "CUONG"
type input "40.000"
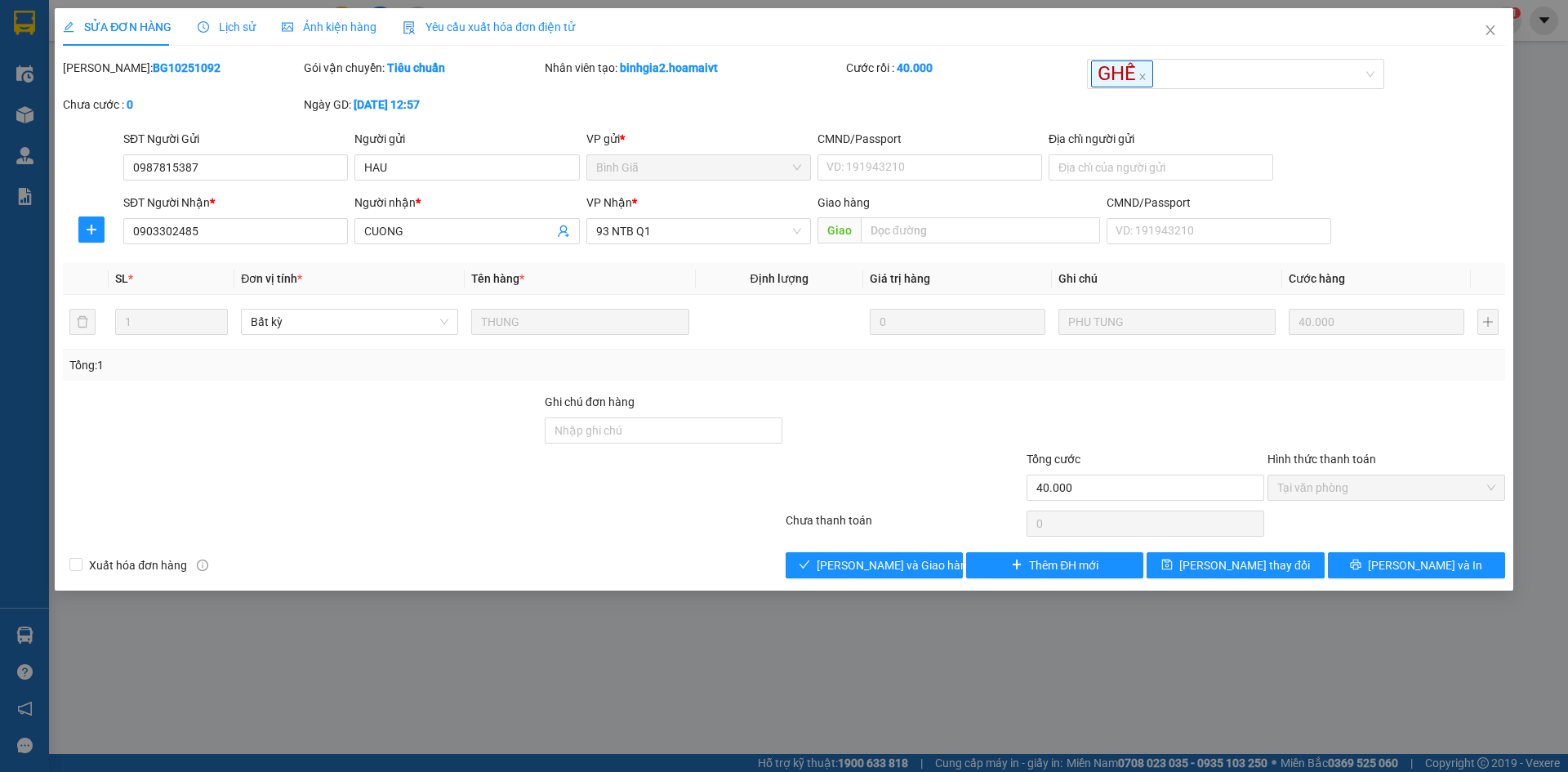
click at [229, 31] on span "Lịch sử" at bounding box center [227, 26] width 58 height 13
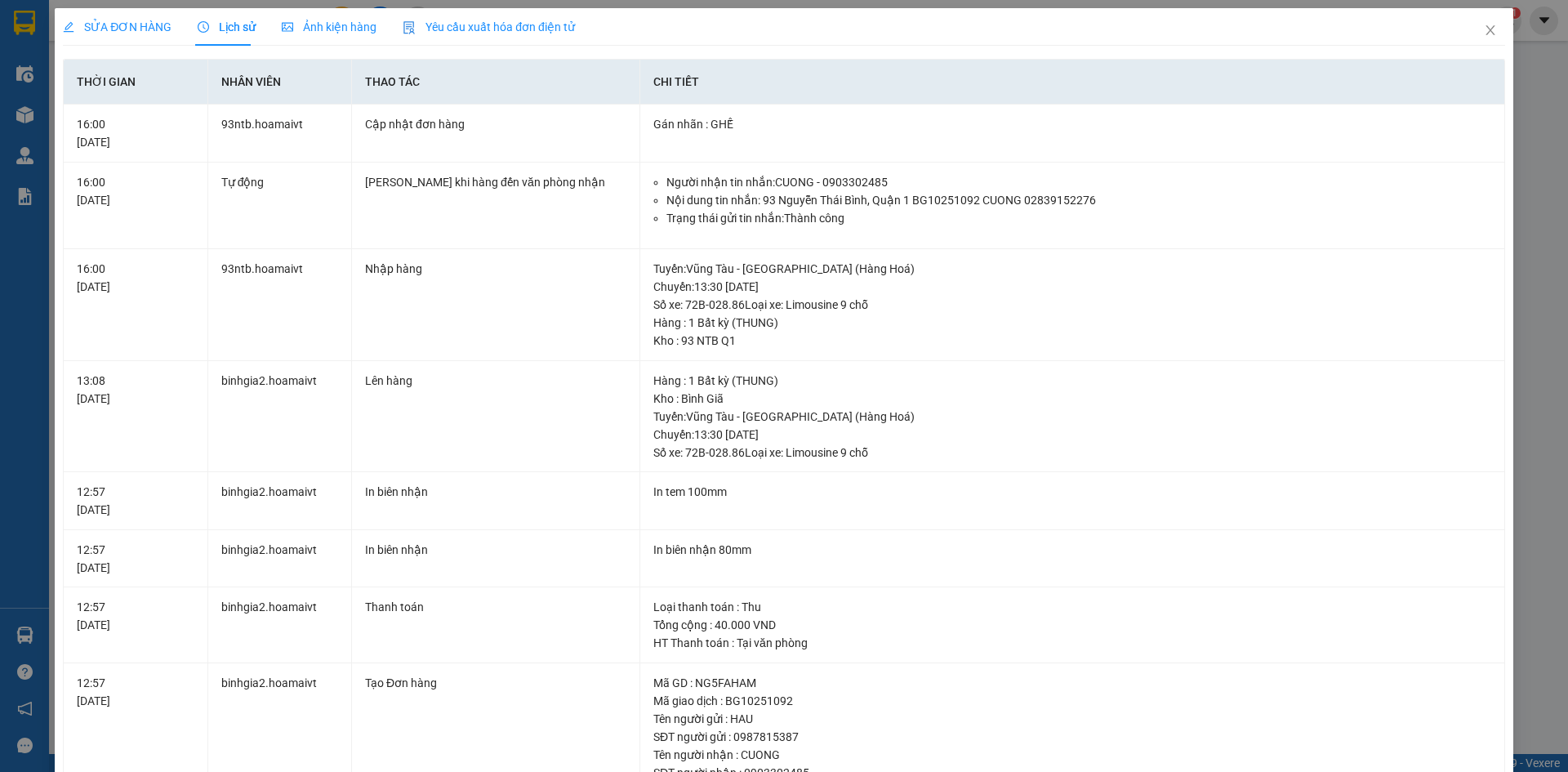
drag, startPoint x: 131, startPoint y: 25, endPoint x: 149, endPoint y: 23, distance: 18.1
click at [131, 25] on span "SỬA ĐƠN HÀNG" at bounding box center [117, 26] width 109 height 13
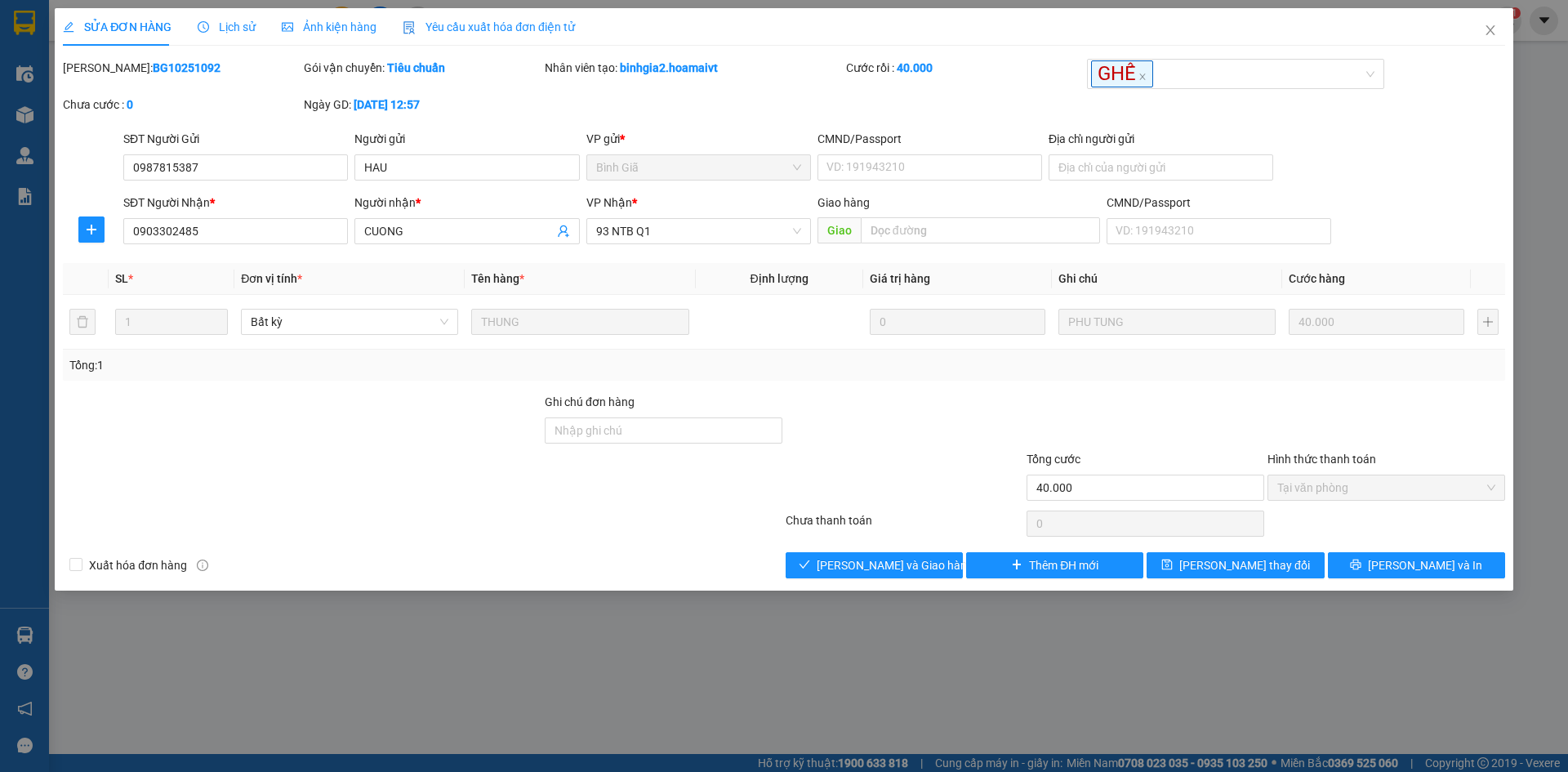
click at [1014, 429] on div at bounding box center [904, 420] width 241 height 57
click at [850, 467] on div at bounding box center [904, 478] width 241 height 57
click at [937, 454] on div at bounding box center [904, 478] width 241 height 57
click at [627, 533] on div at bounding box center [422, 523] width 722 height 33
click at [533, 566] on div "Xuất hóa đơn hàng [PERSON_NAME] và [PERSON_NAME] hàng Thêm ĐH mới [PERSON_NAME]…" at bounding box center [784, 564] width 1445 height 26
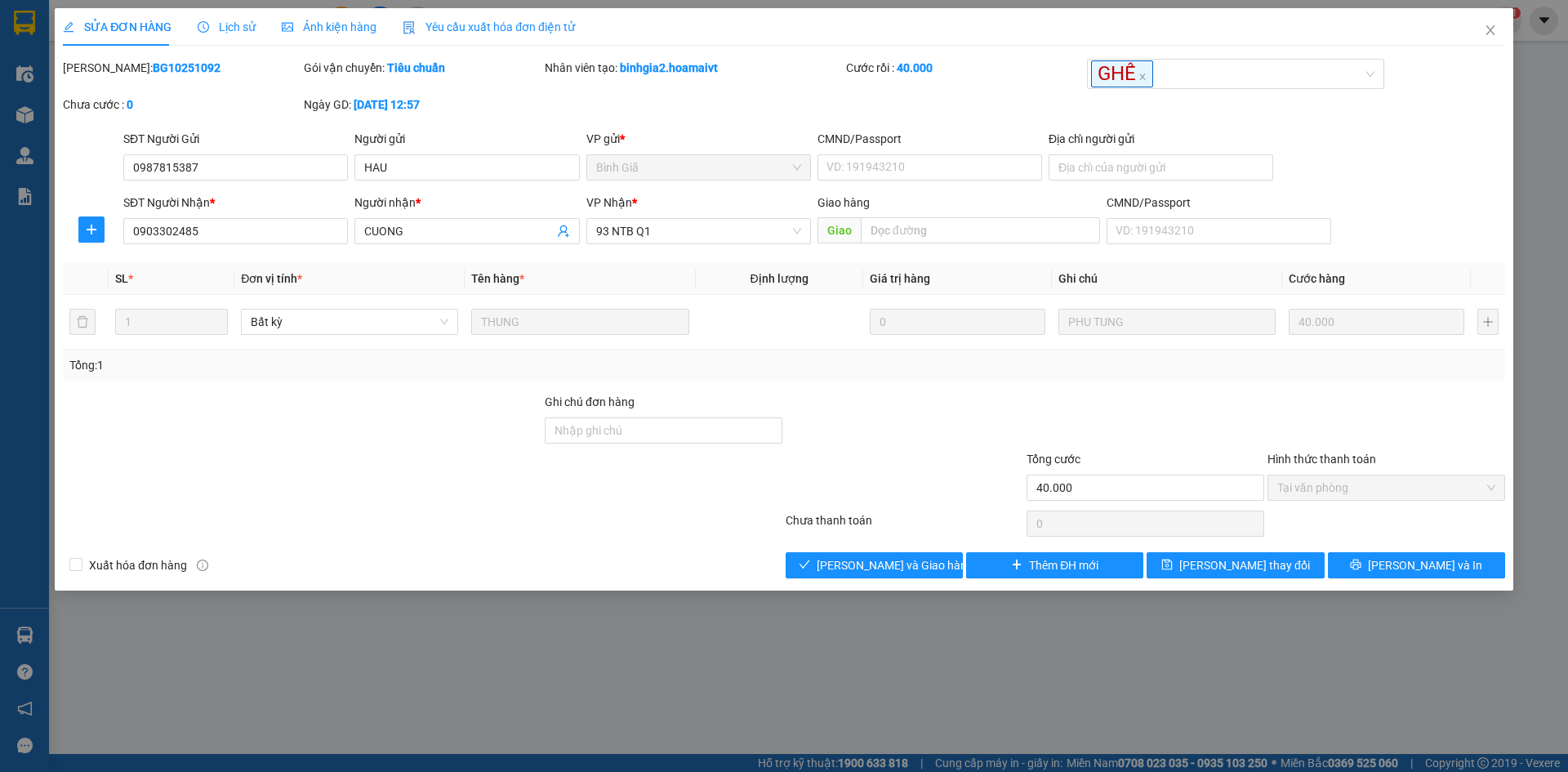
click at [994, 426] on div at bounding box center [904, 420] width 241 height 57
click at [1416, 107] on div "[PERSON_NAME]: BG10251092 Gói vận chuyển: Tiêu chuẩn Nhân viên tạo: binhgia2.ho…" at bounding box center [784, 94] width 1445 height 71
click at [1490, 21] on span "Close" at bounding box center [1489, 30] width 46 height 46
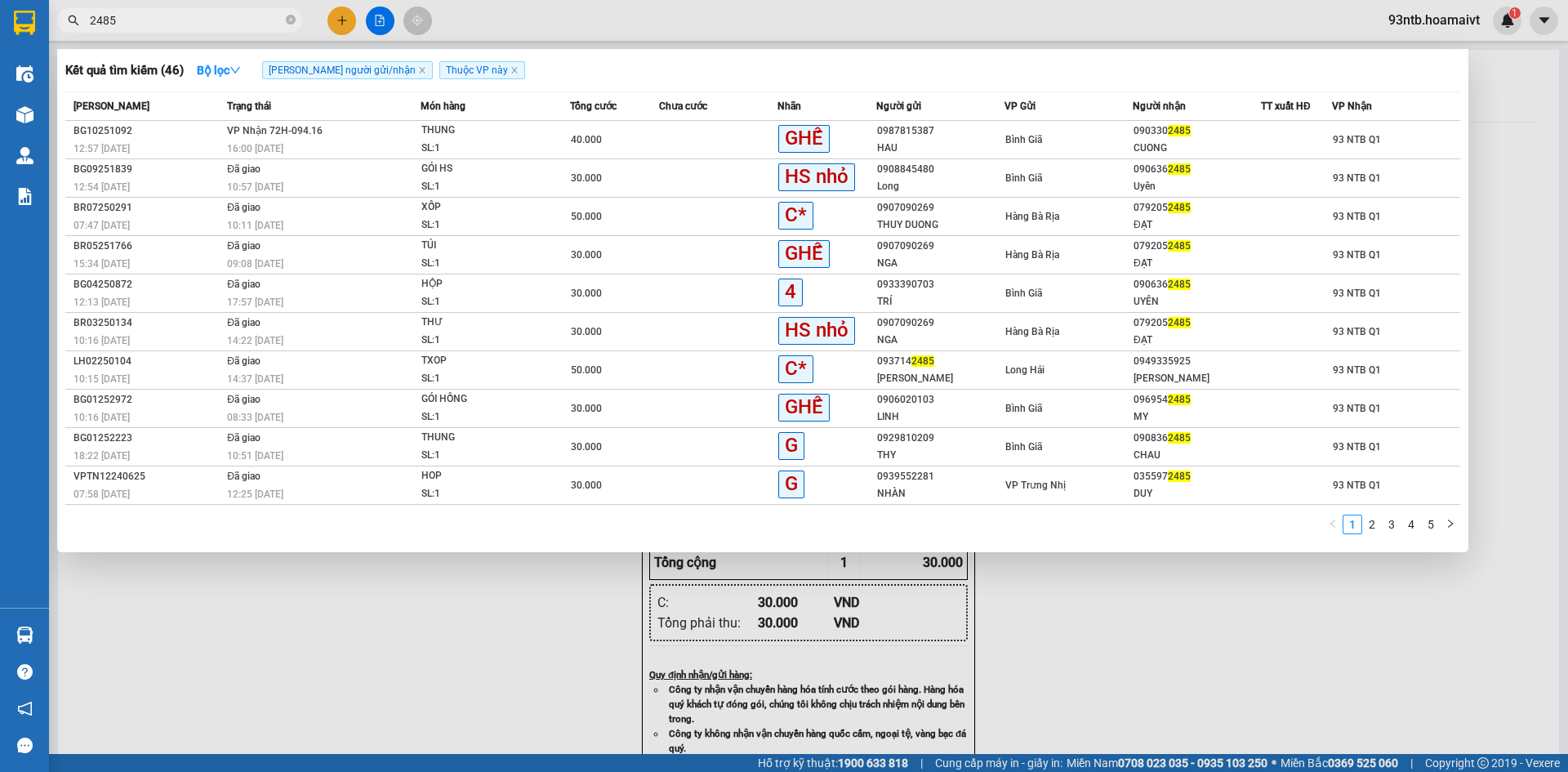
click at [167, 22] on input "2485" at bounding box center [186, 20] width 192 height 18
type input "2"
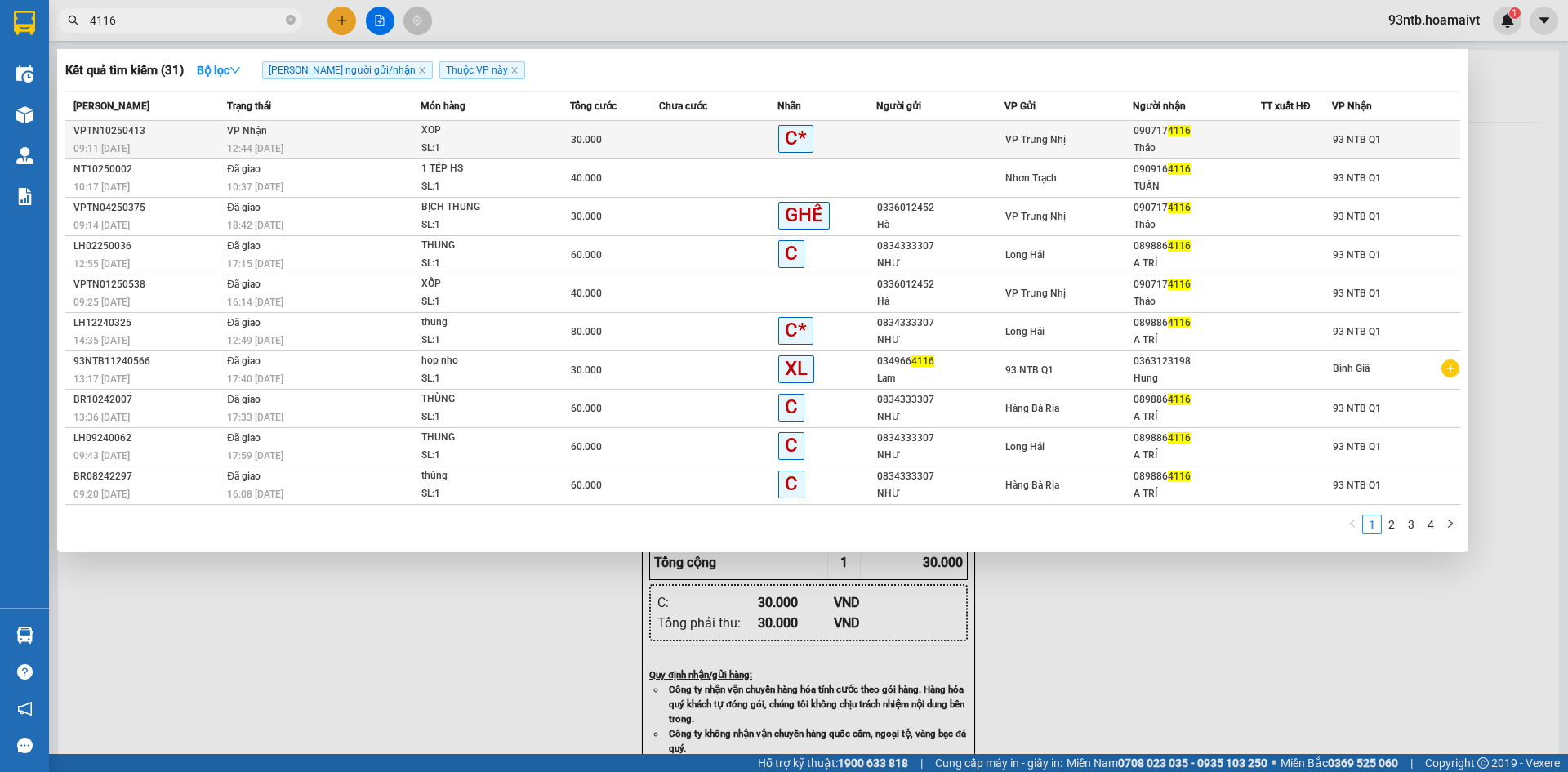
type input "4116"
click at [946, 153] on td at bounding box center [940, 140] width 128 height 39
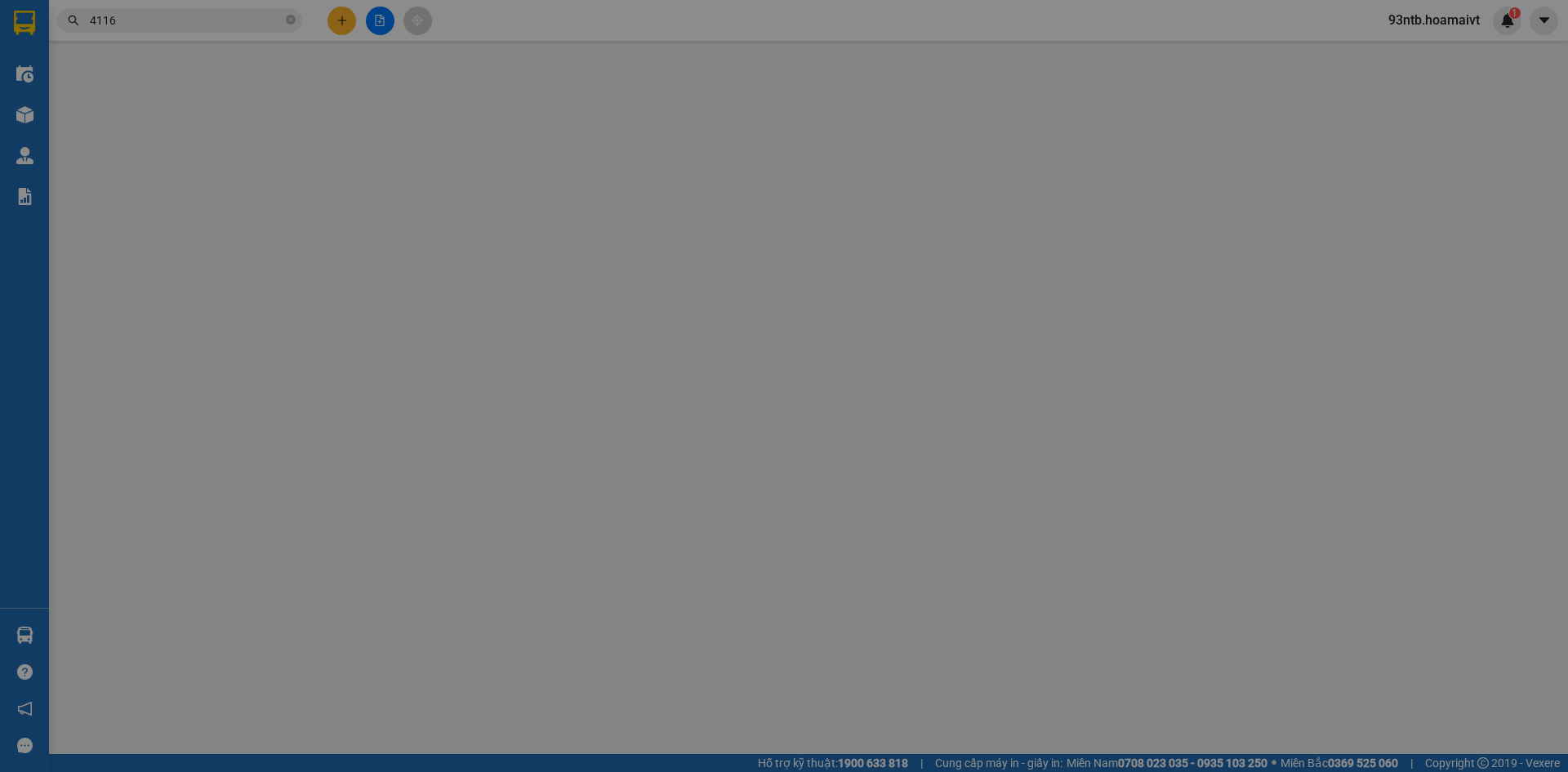
type input "0907174116"
type input "Thảo"
type input "30.000"
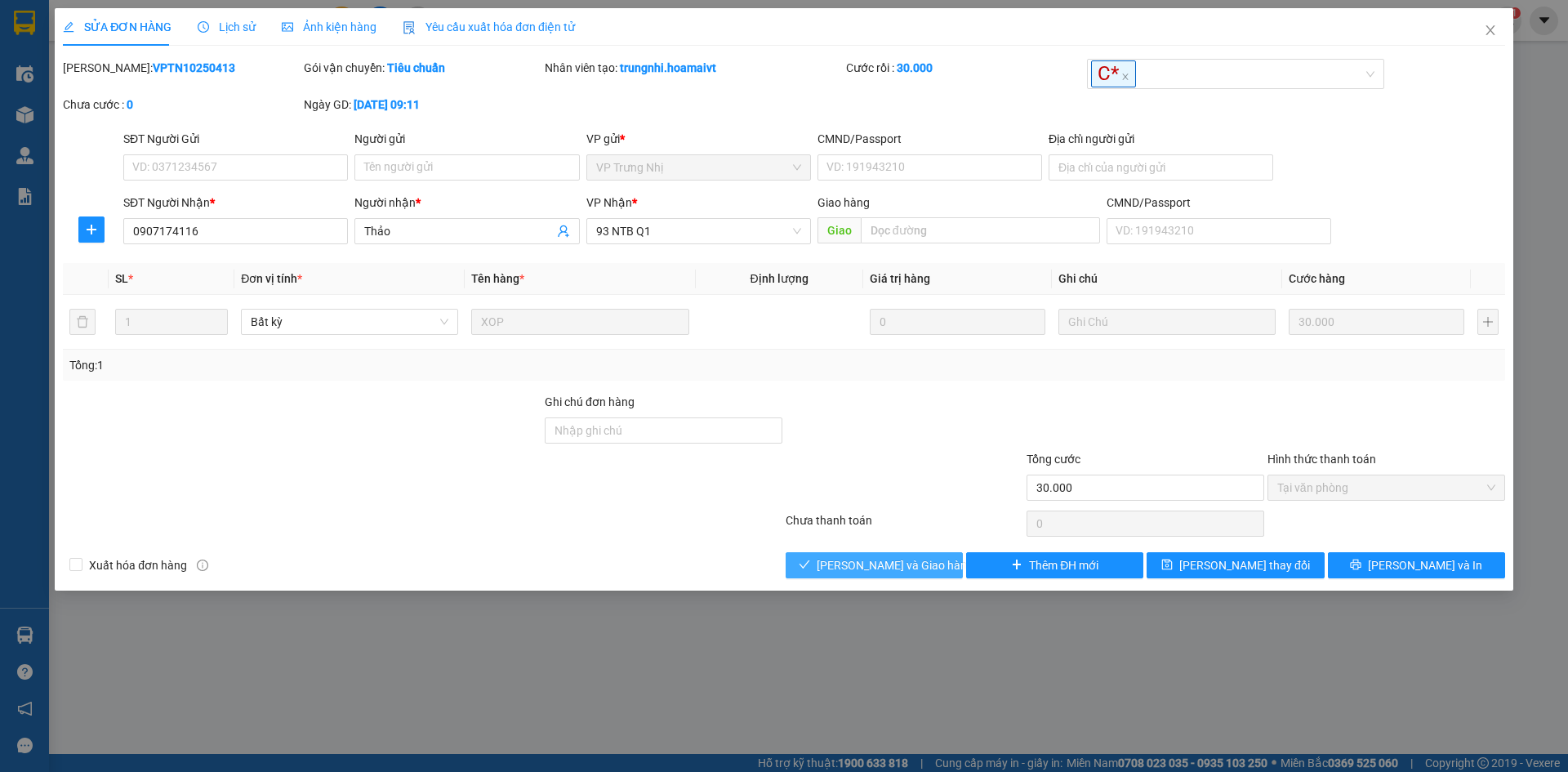
click at [876, 577] on button "[PERSON_NAME] và Giao hàng" at bounding box center [874, 564] width 177 height 26
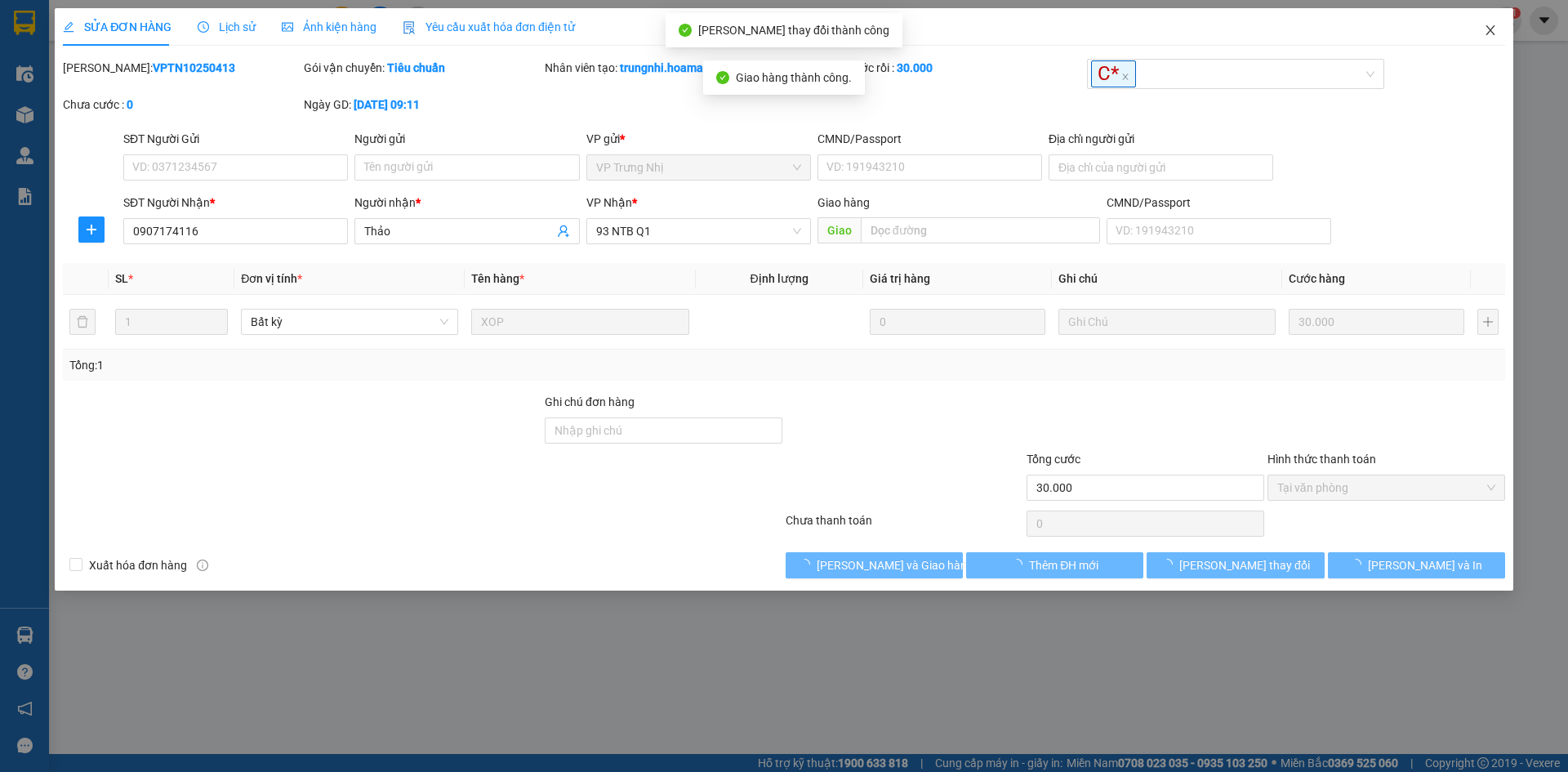
click at [1485, 30] on icon "close" at bounding box center [1489, 29] width 13 height 13
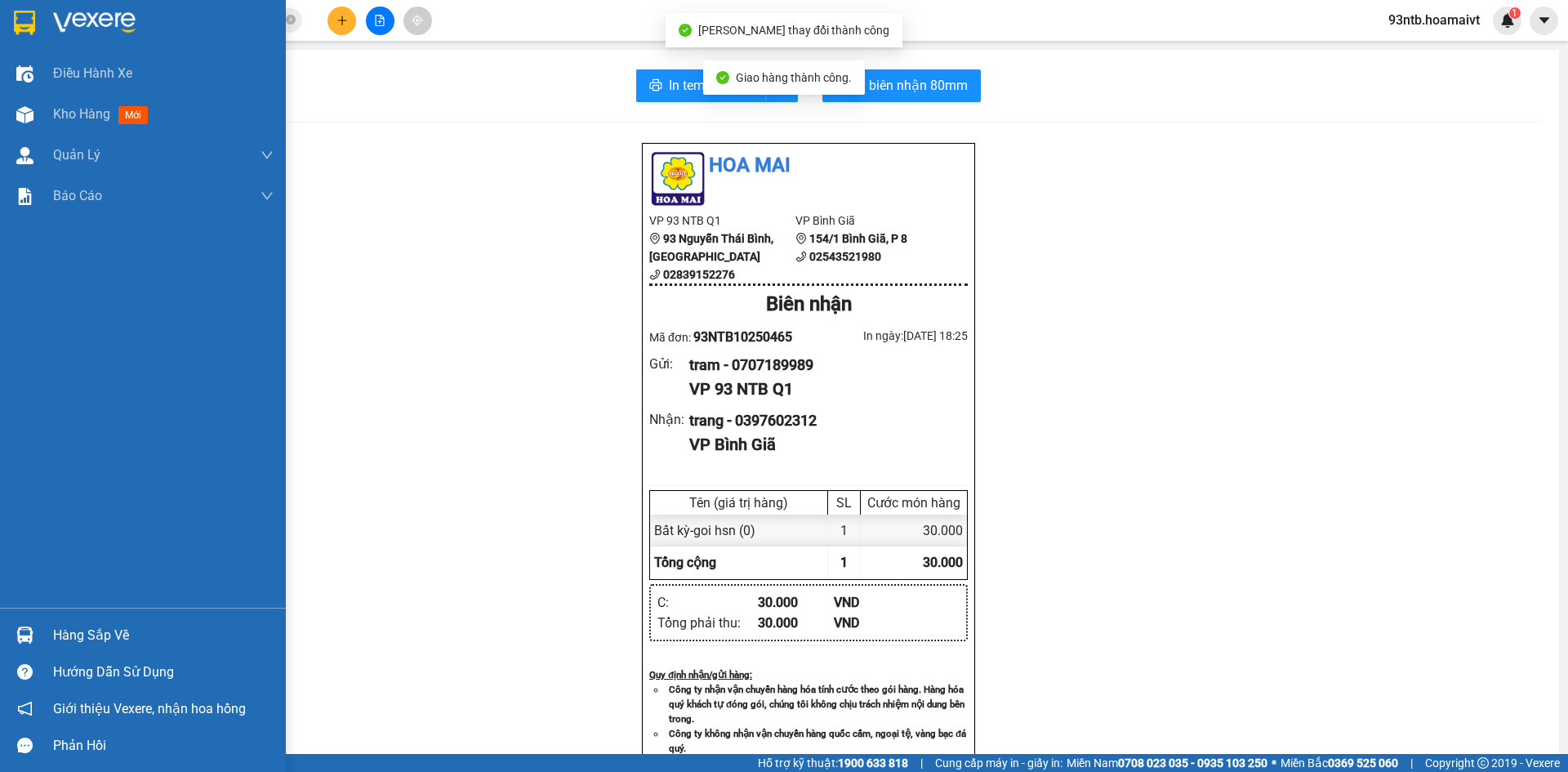
click at [75, 624] on div "Hàng sắp về" at bounding box center [163, 635] width 220 height 24
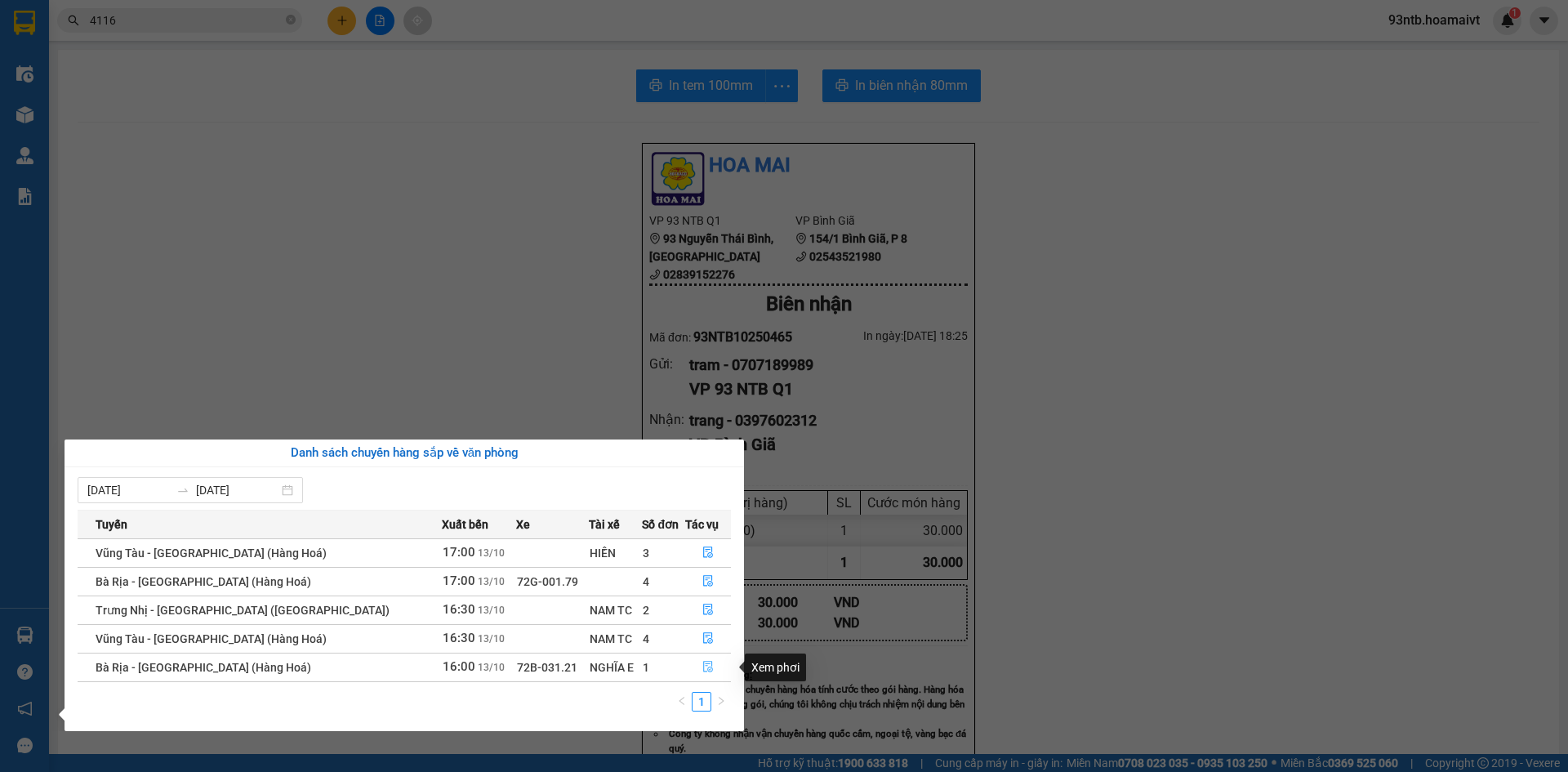
click at [702, 670] on icon "file-done" at bounding box center [708, 666] width 12 height 12
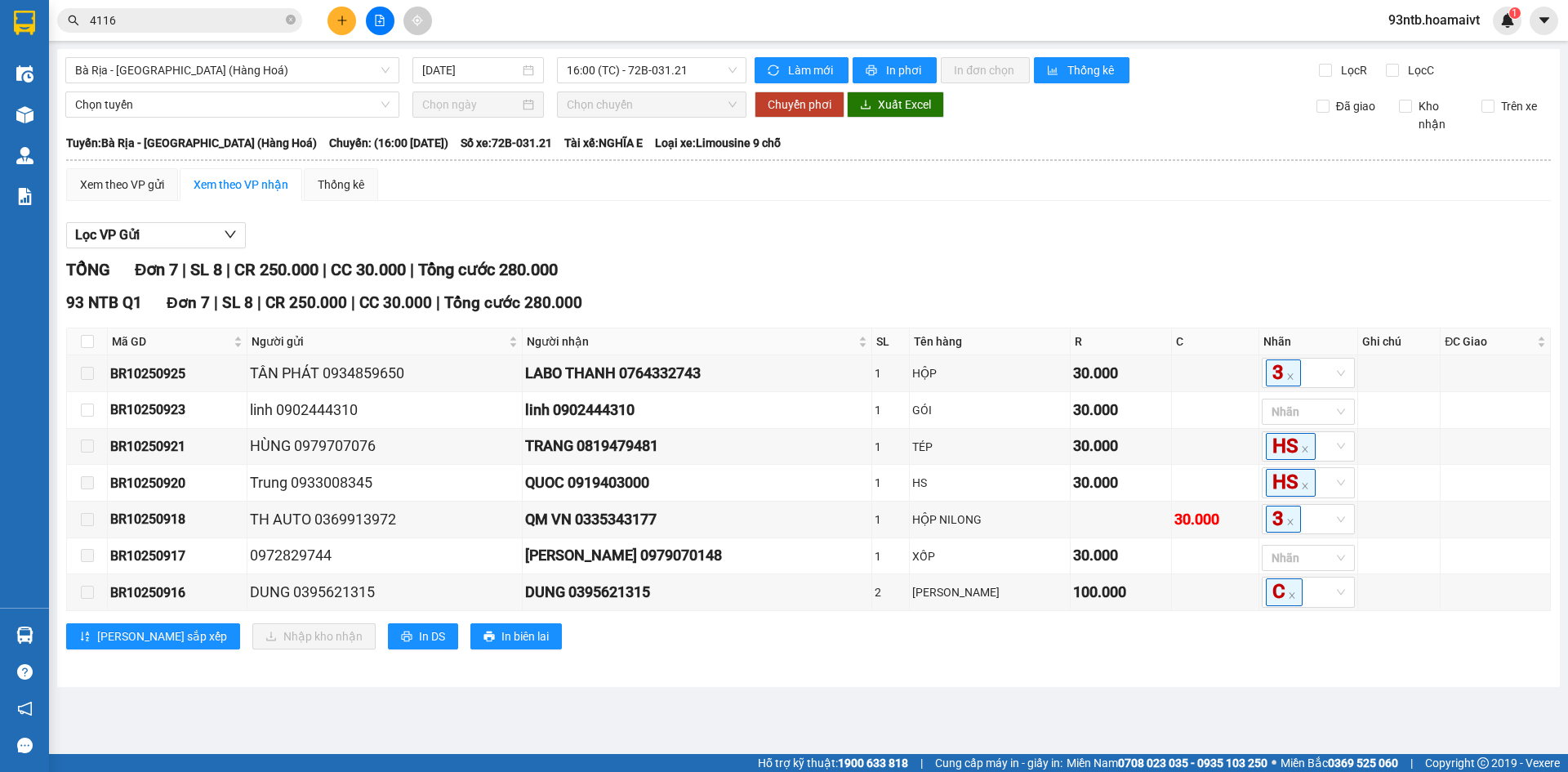
click at [782, 261] on div "TỔNG Đơn 7 | SL 8 | CR 250.000 | CC 30.000 | Tổng cước 280.000" at bounding box center [808, 270] width 1485 height 25
click at [818, 261] on div "TỔNG Đơn 7 | SL 8 | CR 250.000 | CC 30.000 | Tổng cước 280.000" at bounding box center [808, 270] width 1485 height 25
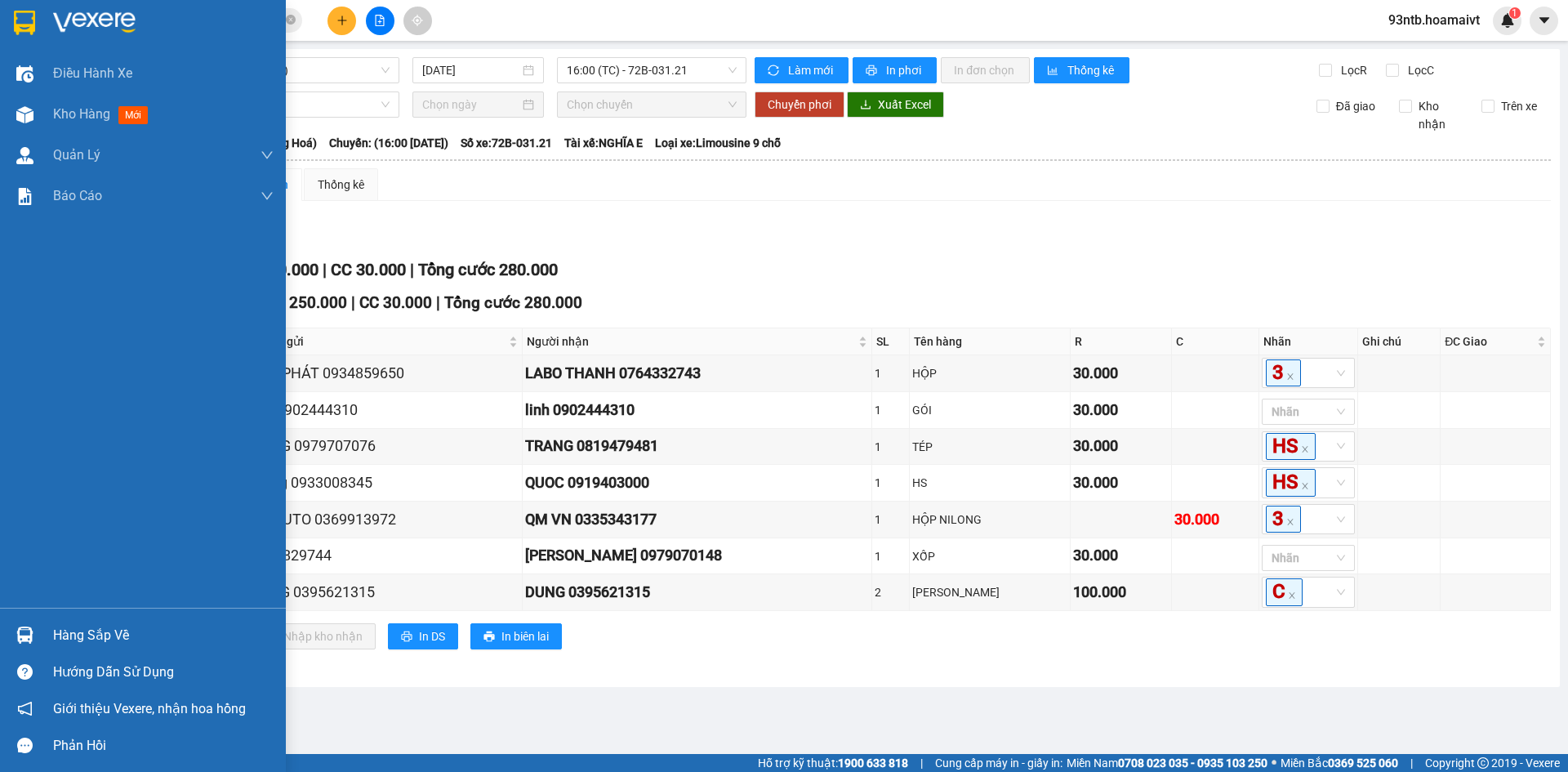
click at [122, 632] on div "Hàng sắp về" at bounding box center [163, 635] width 220 height 24
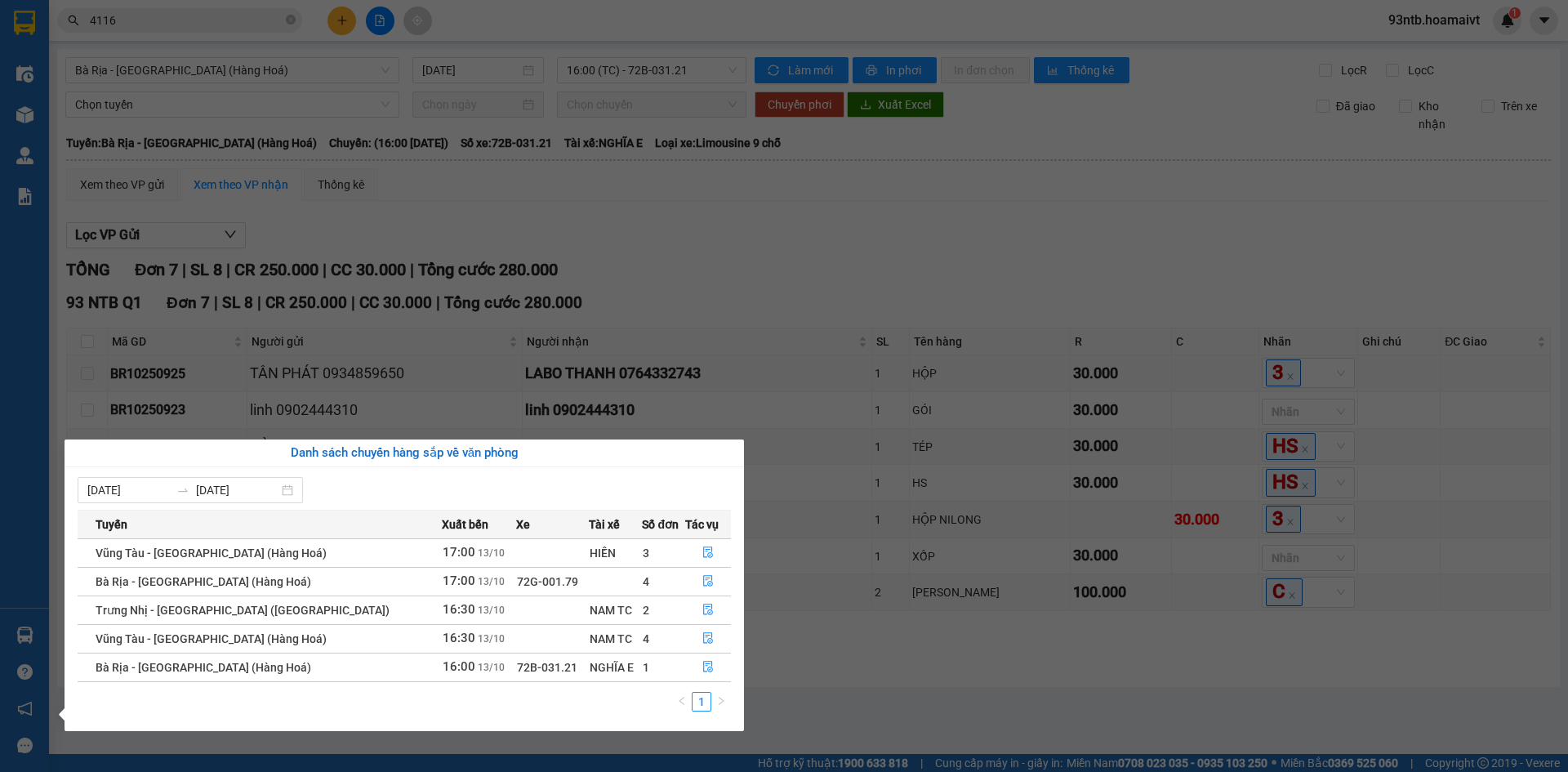
click at [836, 130] on section "Kết quả tìm kiếm ( 31 ) Bộ lọc Tìm người gửi/nhận Thuộc VP này Mã ĐH Trạng thái…" at bounding box center [784, 386] width 1568 height 772
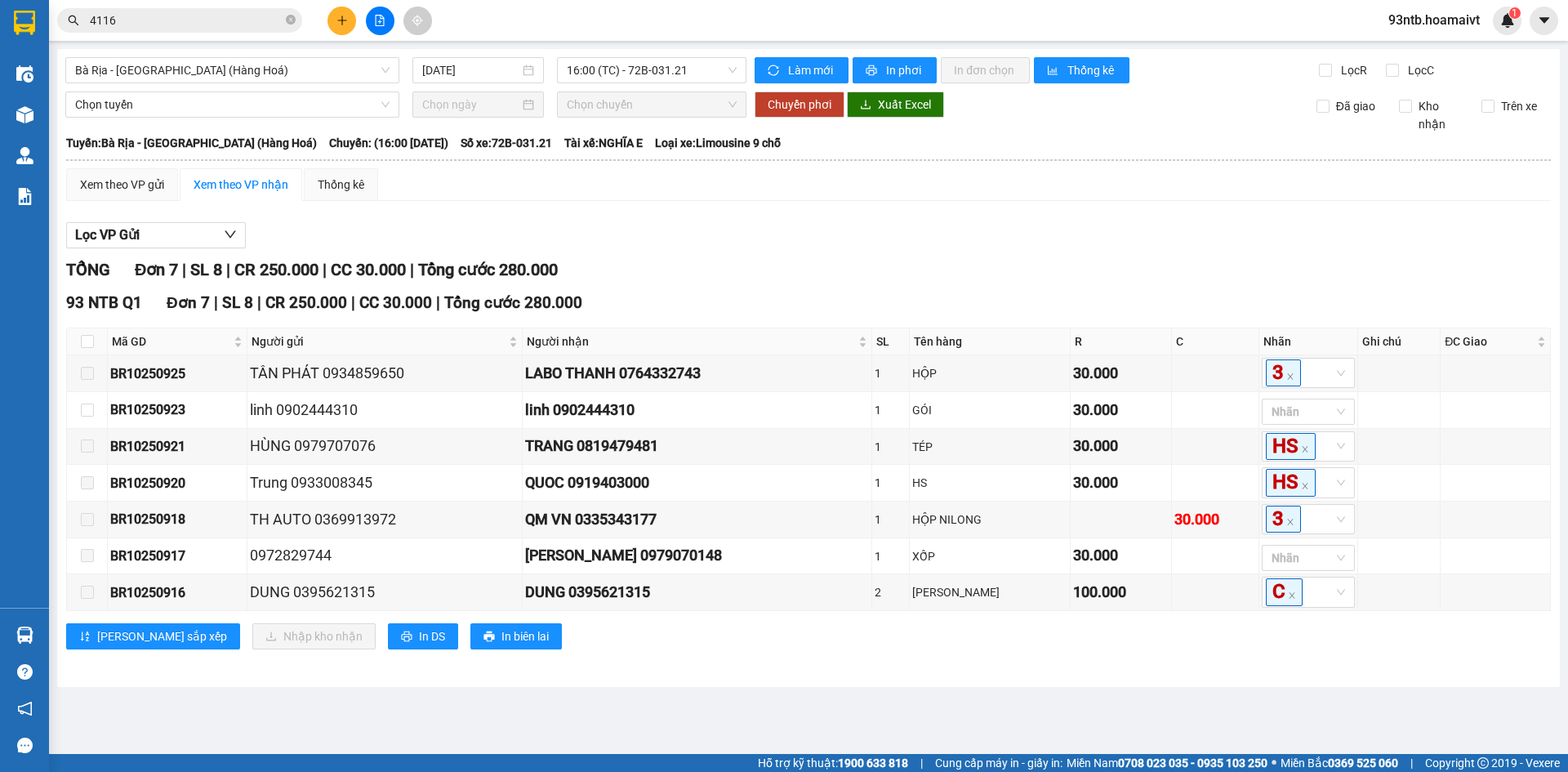
click at [186, 20] on input "4116" at bounding box center [186, 20] width 192 height 18
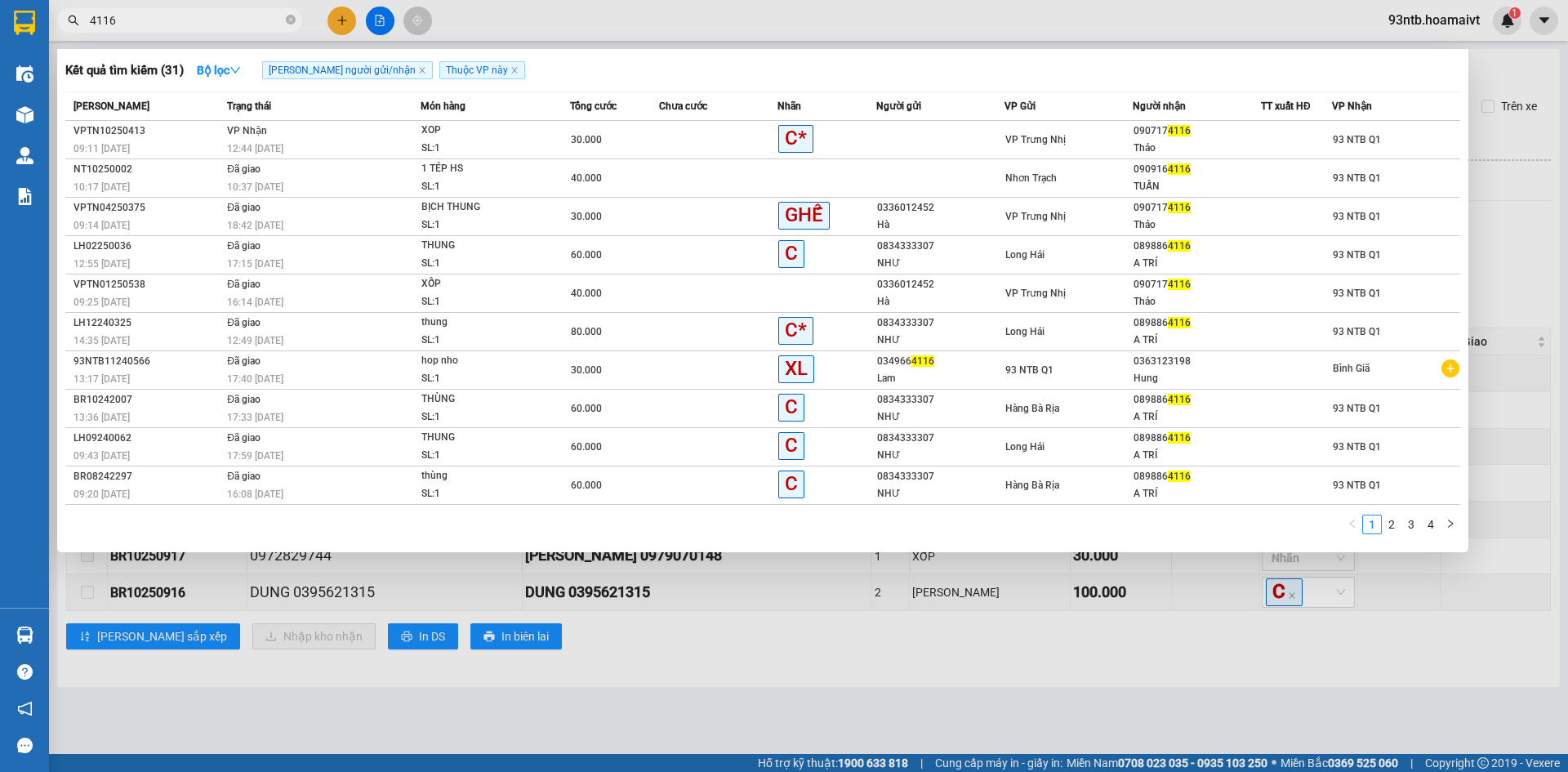
click at [182, 18] on input "4116" at bounding box center [186, 20] width 192 height 18
type input "4"
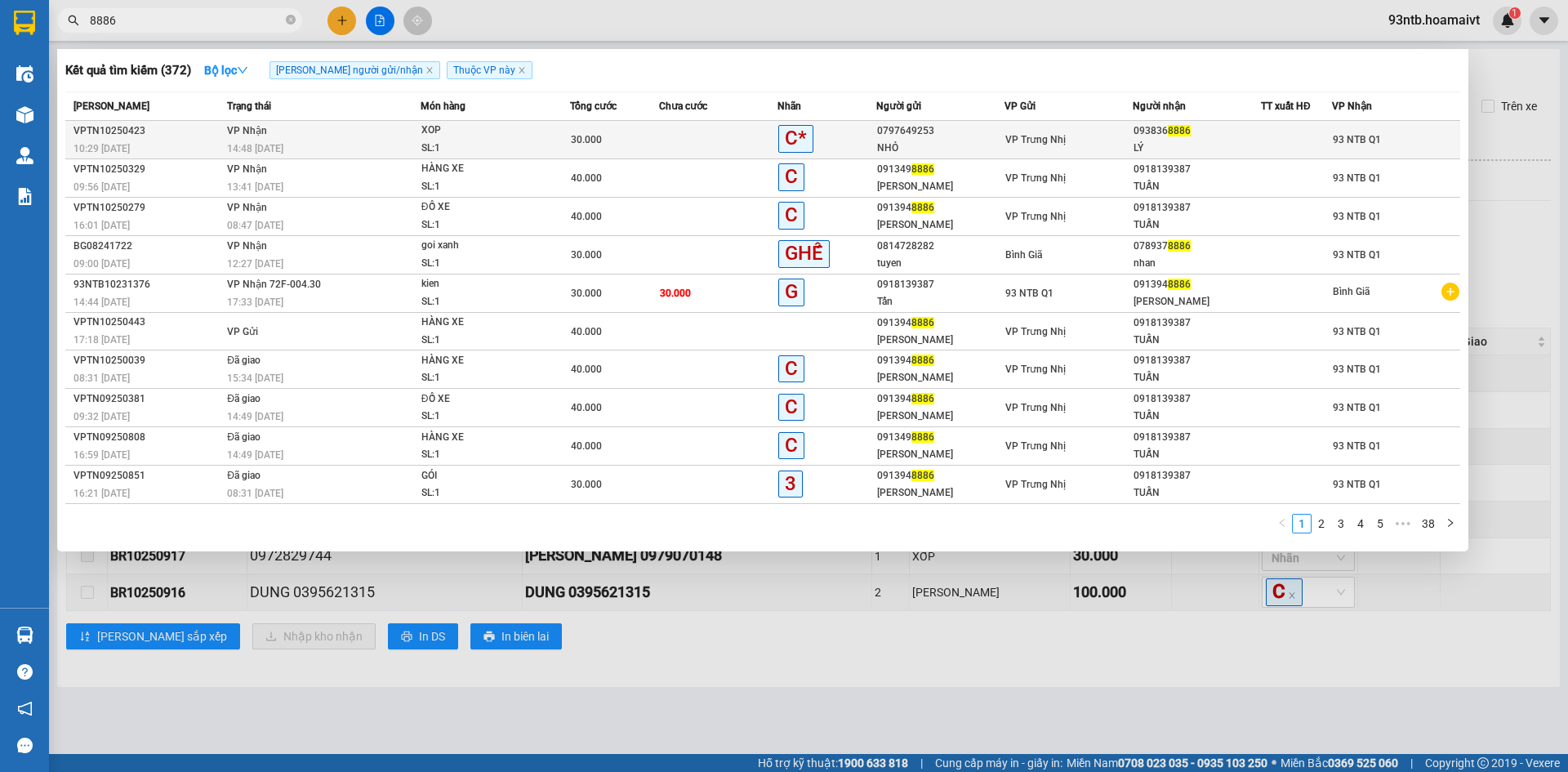
type input "8886"
click at [559, 140] on span "XOP SL: 1" at bounding box center [495, 139] width 149 height 35
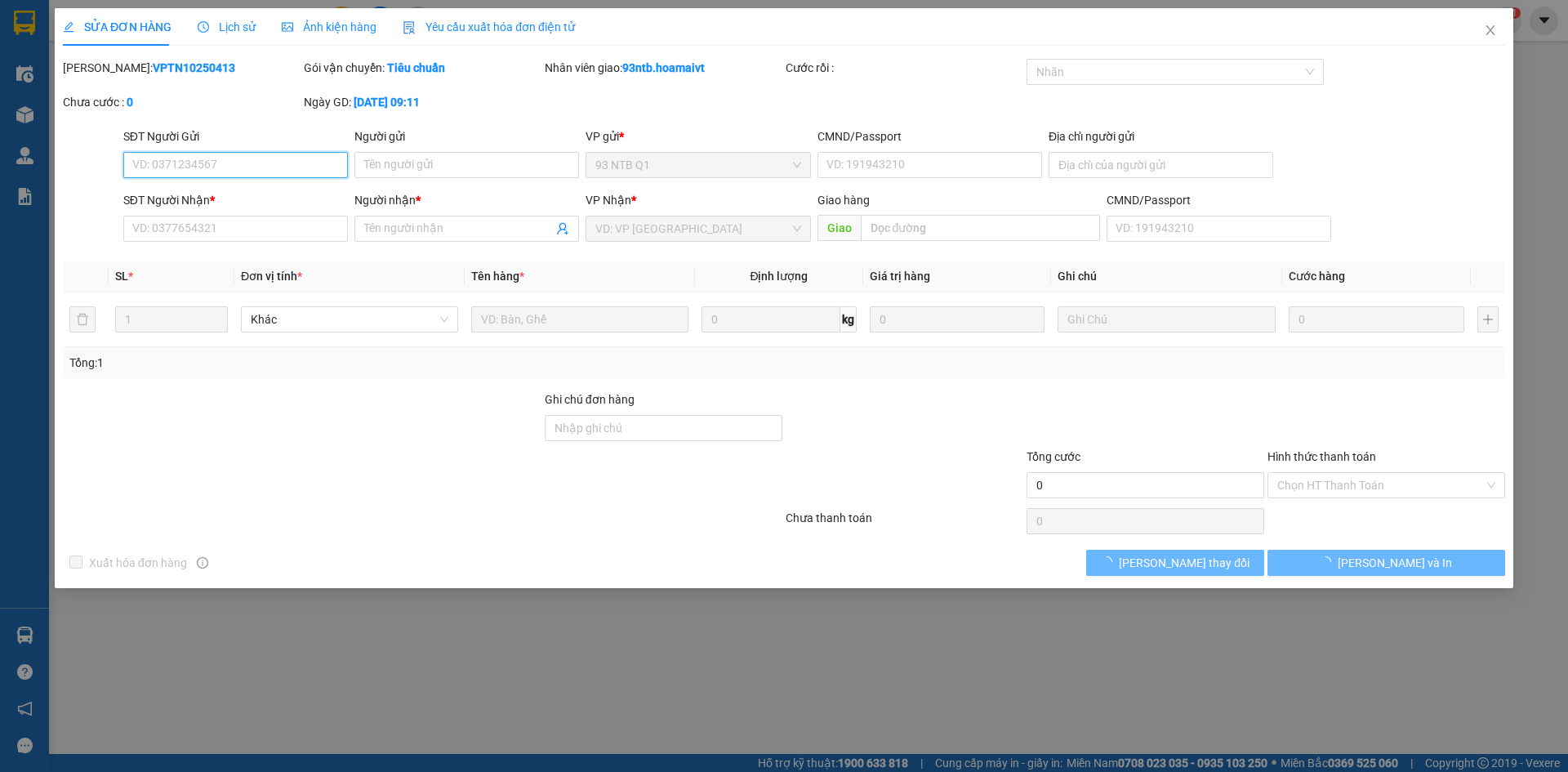
type input "0797649253"
type input "NHỎ"
type input "0938368886"
type input "LÝ"
type input "30.000"
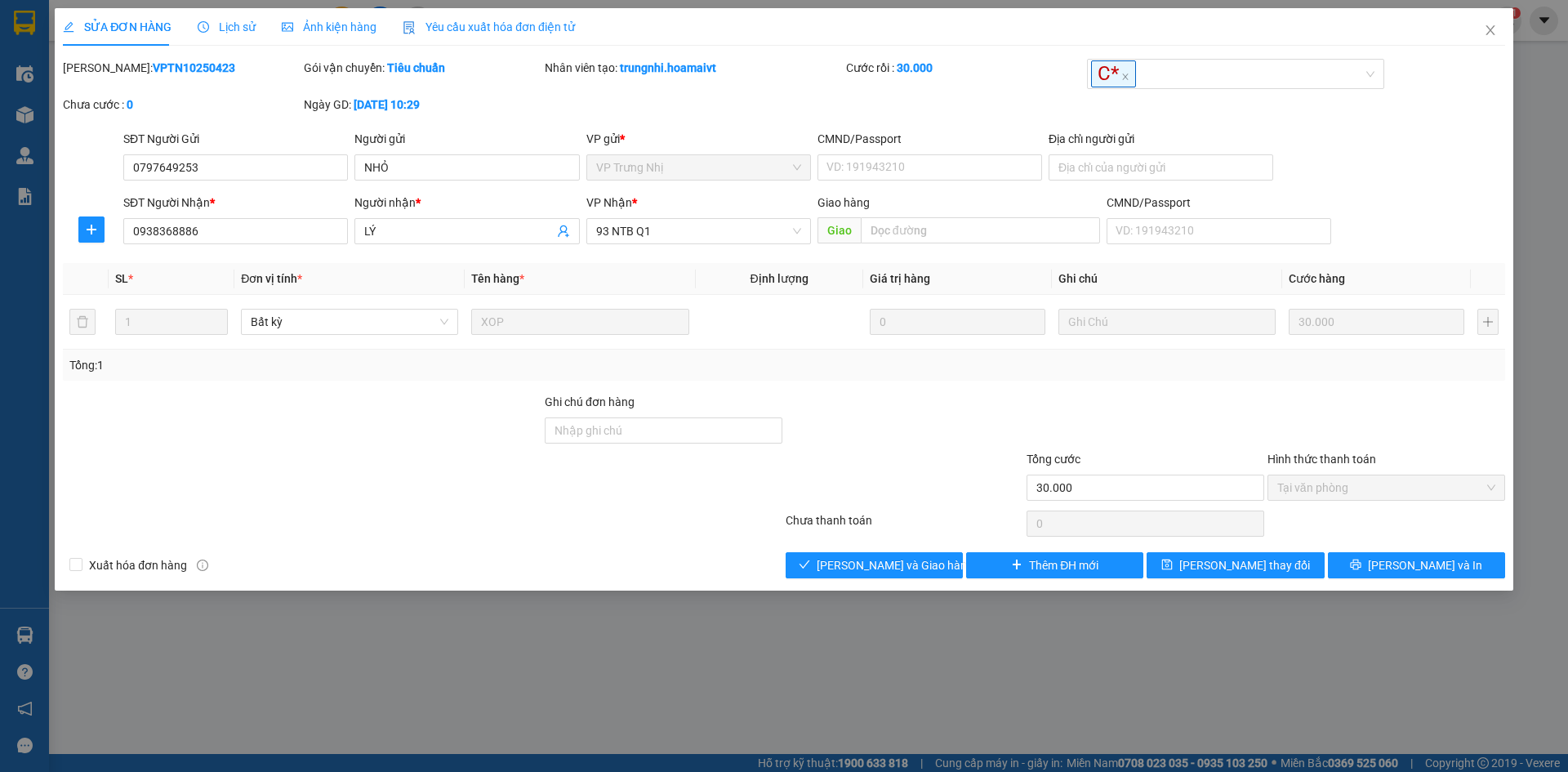
click at [236, 30] on span "Lịch sử" at bounding box center [227, 26] width 58 height 13
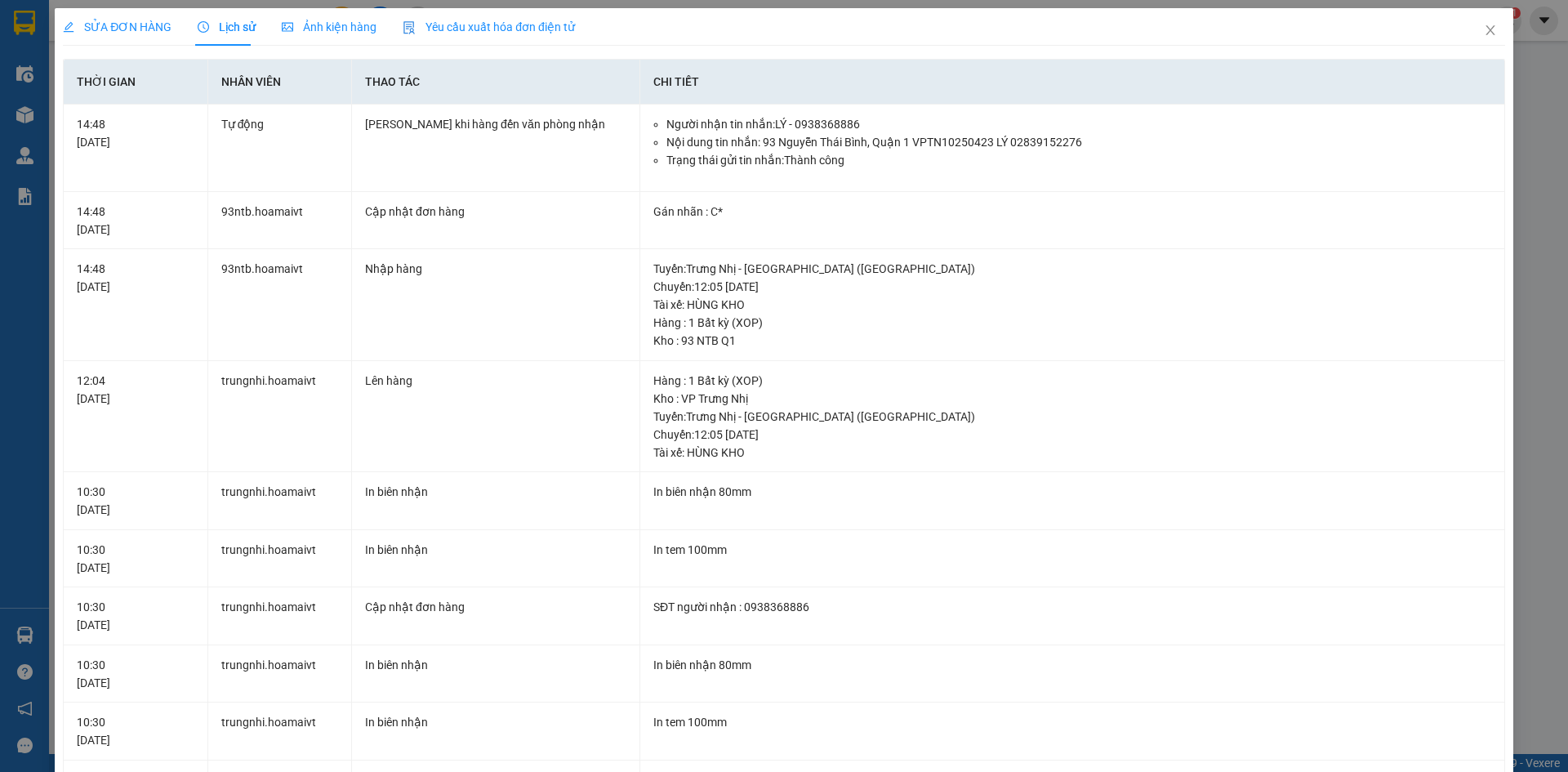
click at [151, 28] on span "SỬA ĐƠN HÀNG" at bounding box center [117, 26] width 109 height 13
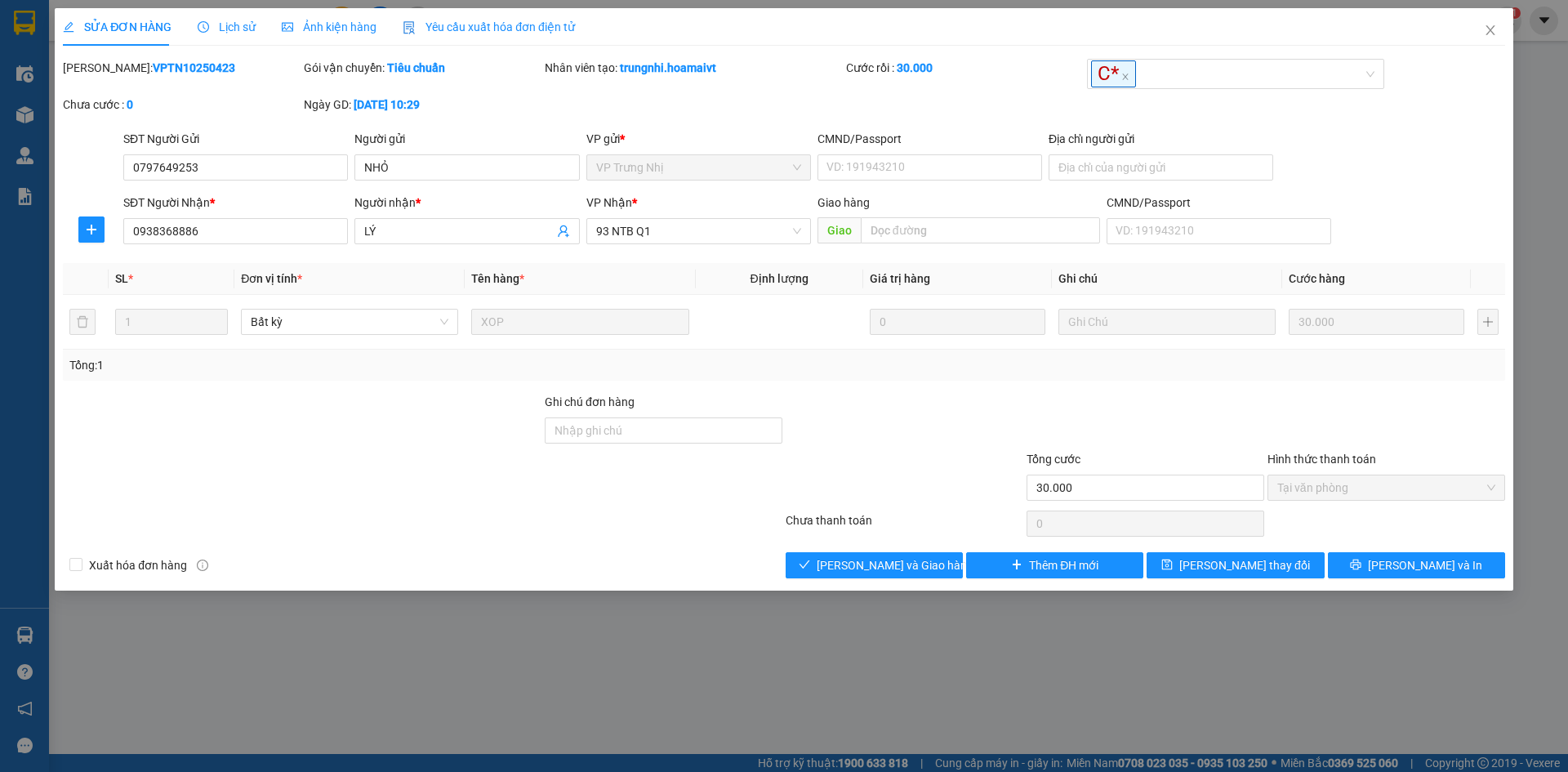
click at [555, 491] on div at bounding box center [663, 478] width 241 height 57
click at [557, 517] on div at bounding box center [422, 523] width 722 height 33
click at [510, 526] on div at bounding box center [422, 523] width 722 height 33
click at [484, 531] on div at bounding box center [422, 523] width 722 height 33
